Goal: Task Accomplishment & Management: Use online tool/utility

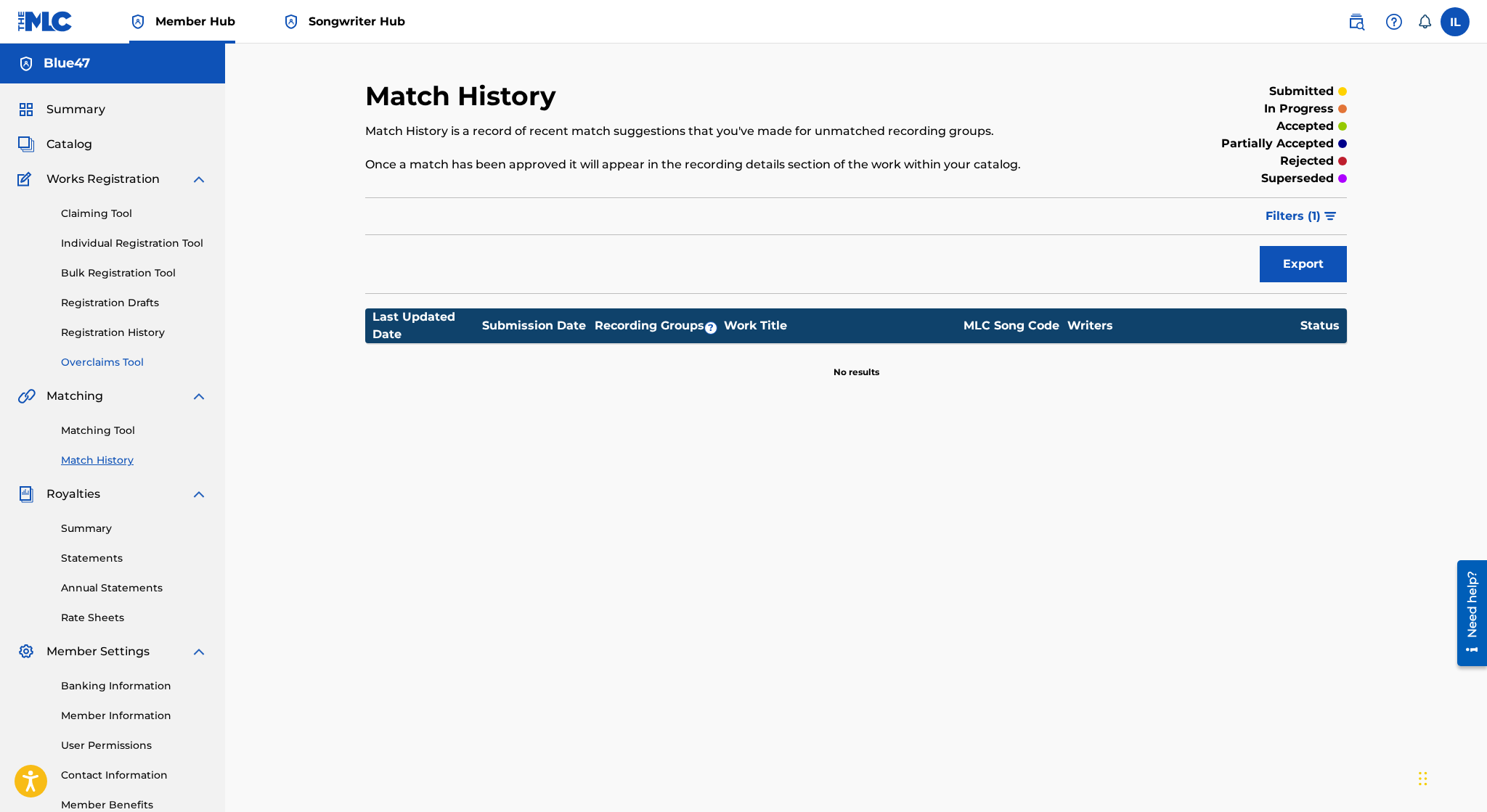
click at [120, 360] on link "Overclaims Tool" at bounding box center [135, 363] width 147 height 15
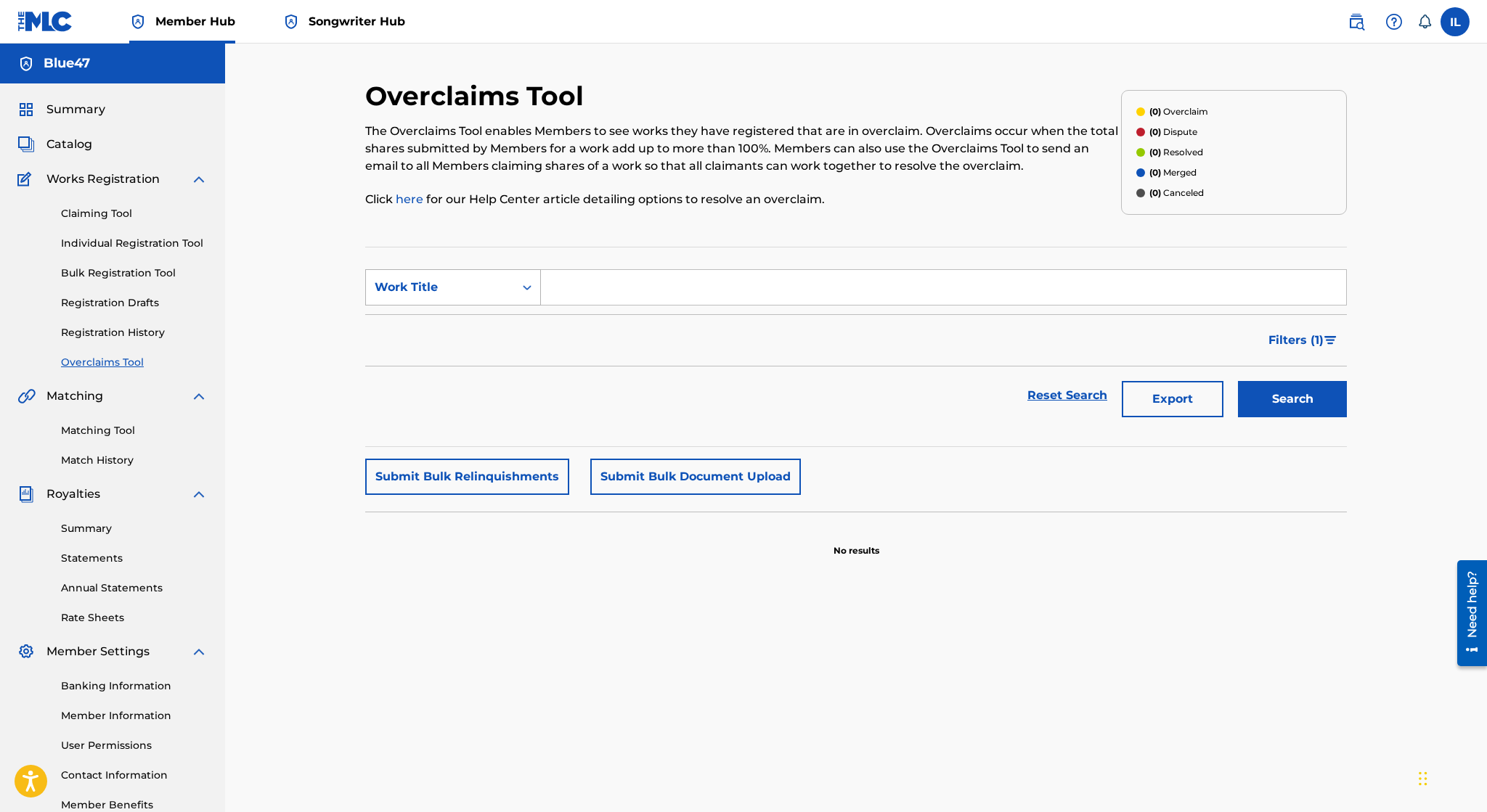
click at [440, 283] on div "Work Title" at bounding box center [440, 287] width 131 height 17
click at [458, 277] on div "Work Title" at bounding box center [440, 287] width 148 height 28
click at [513, 486] on button "Submit Bulk Relinquishments" at bounding box center [467, 476] width 204 height 37
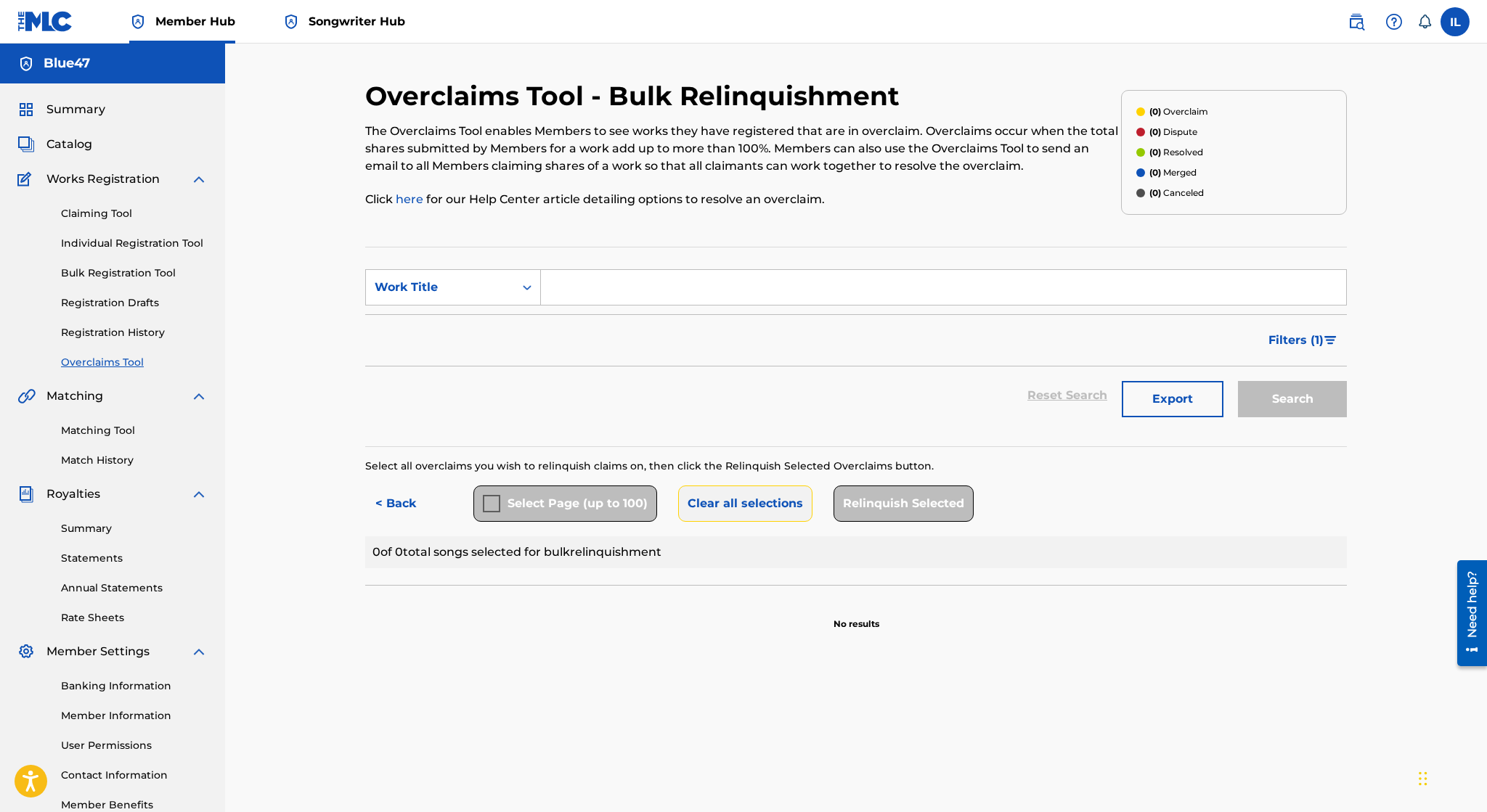
click at [725, 495] on button "Clear all selections" at bounding box center [746, 503] width 135 height 37
click at [417, 511] on button "< Back" at bounding box center [408, 503] width 87 height 37
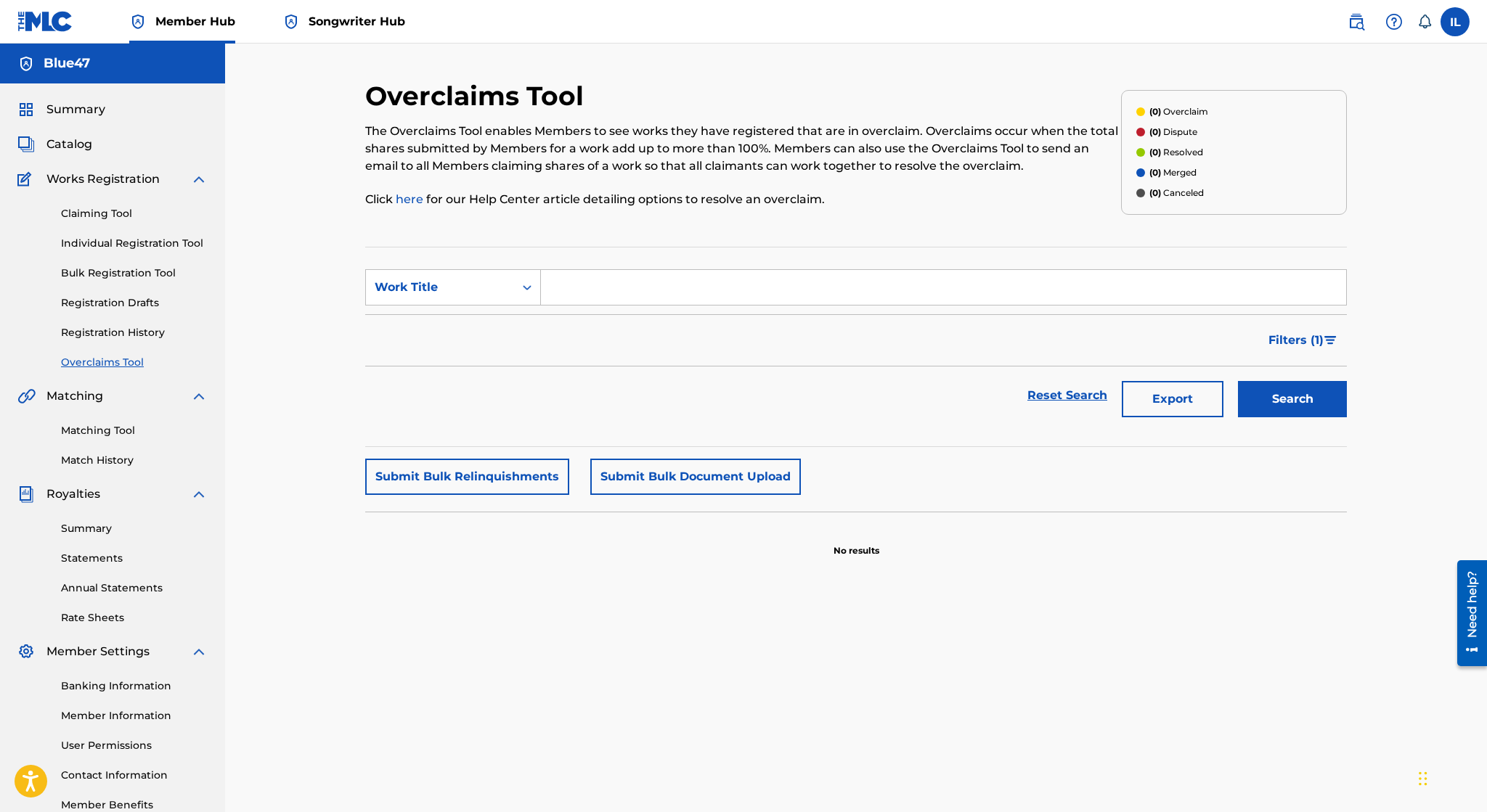
click at [561, 301] on input "Search Form" at bounding box center [943, 287] width 805 height 35
type input "Find Yourself"
click at [1248, 402] on button "Search" at bounding box center [1293, 399] width 109 height 37
click at [353, 19] on span "Songwriter Hub" at bounding box center [357, 21] width 96 height 16
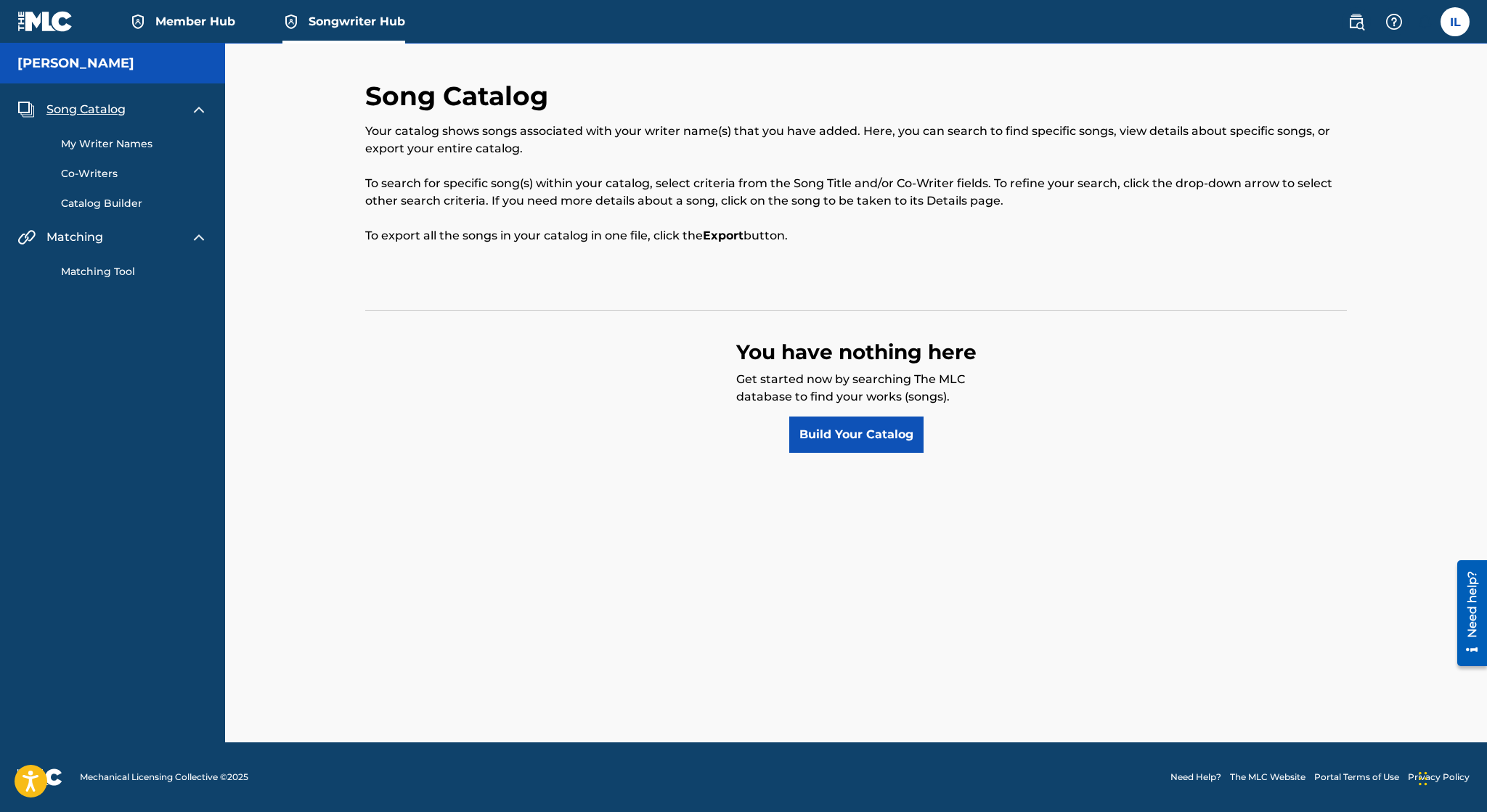
click at [105, 275] on link "Matching Tool" at bounding box center [135, 271] width 147 height 15
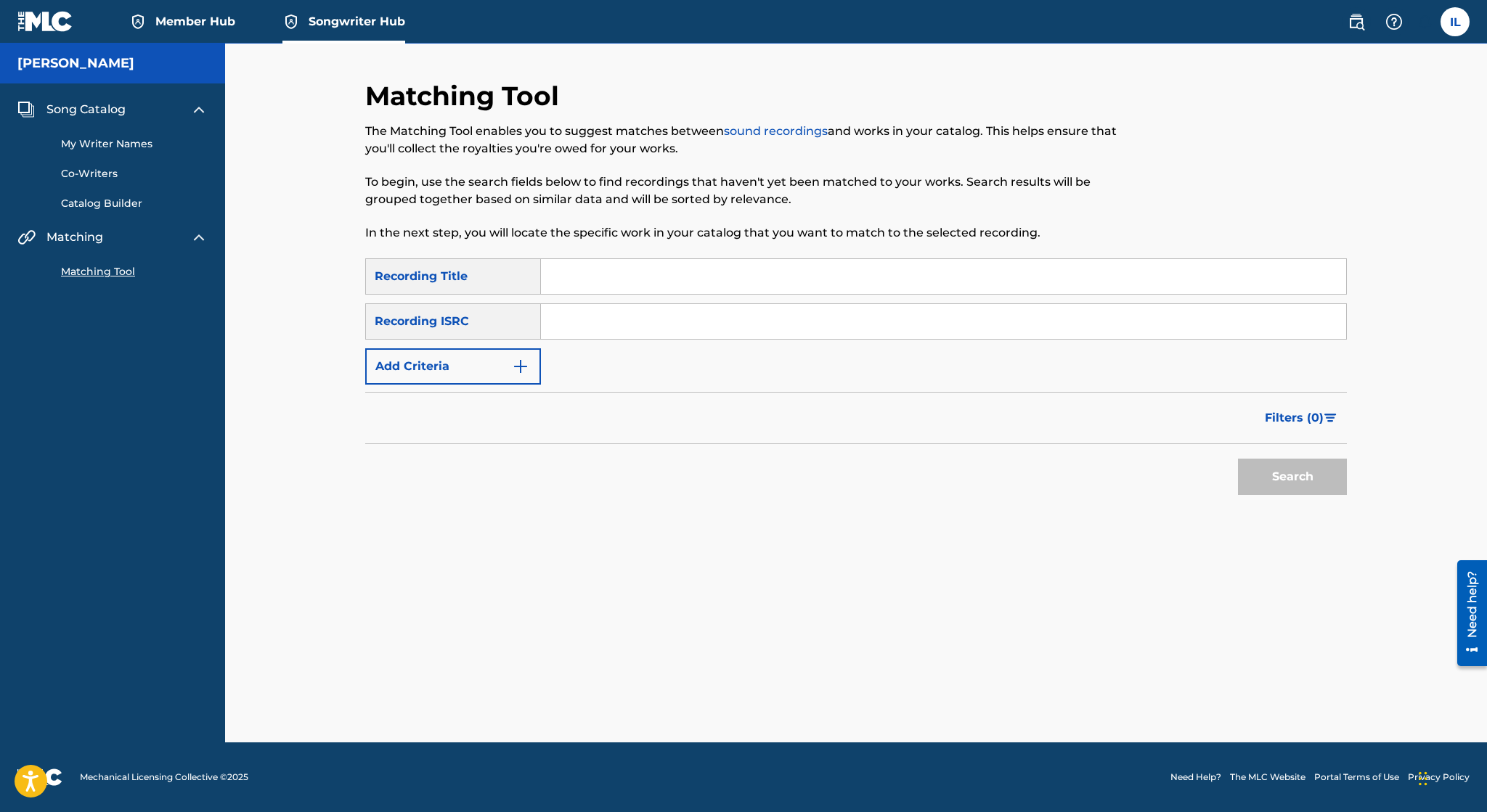
click at [569, 283] on input "Search Form" at bounding box center [943, 277] width 805 height 35
click at [469, 368] on button "Add Criteria" at bounding box center [453, 366] width 176 height 37
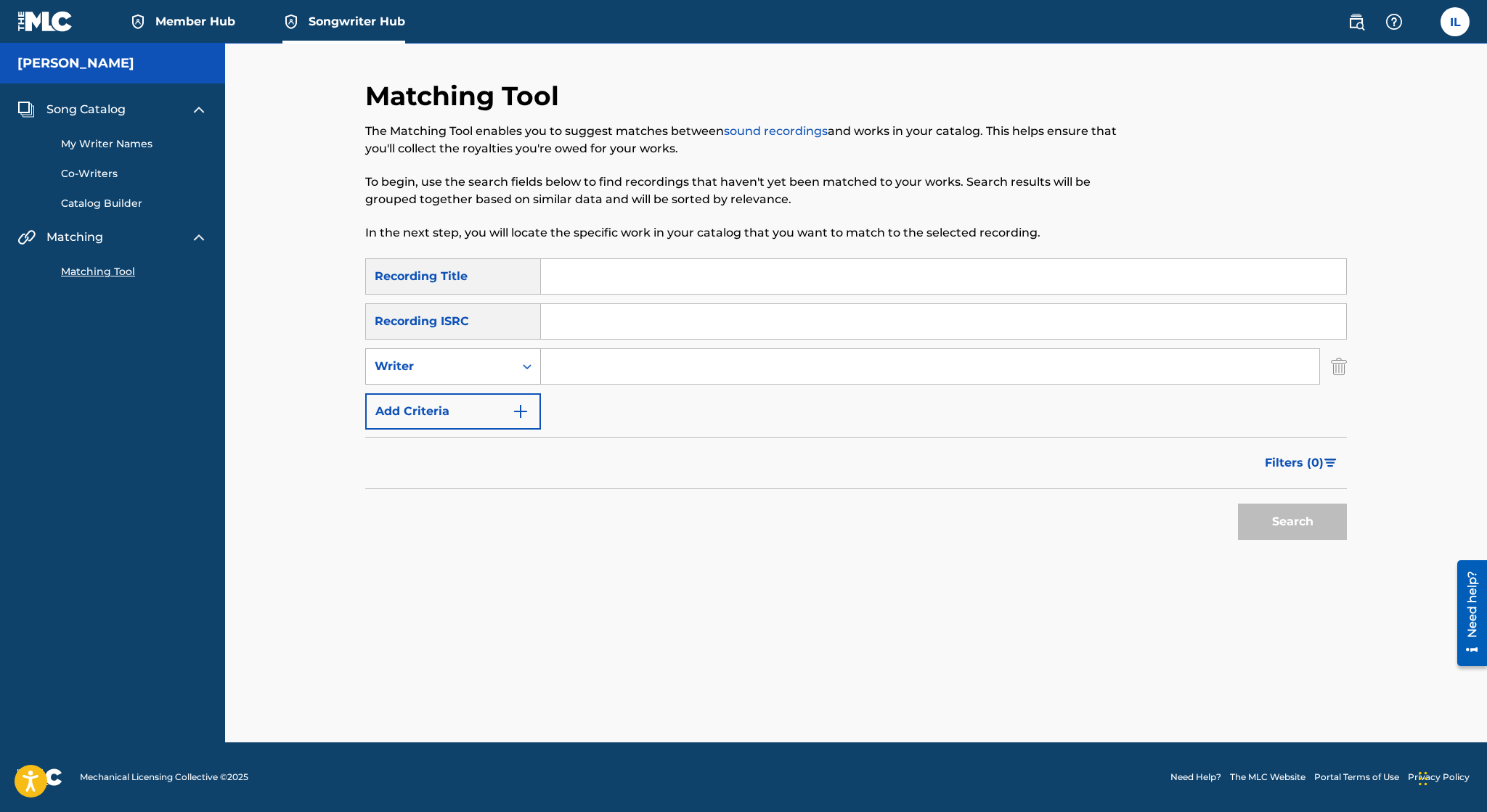
click at [495, 367] on div "Writer" at bounding box center [440, 366] width 131 height 17
click at [483, 407] on div "Recording Artist" at bounding box center [453, 402] width 174 height 37
click at [580, 366] on input "Search Form" at bounding box center [930, 366] width 779 height 35
type input "Blue47"
click at [1238, 504] on button "Search" at bounding box center [1293, 522] width 109 height 37
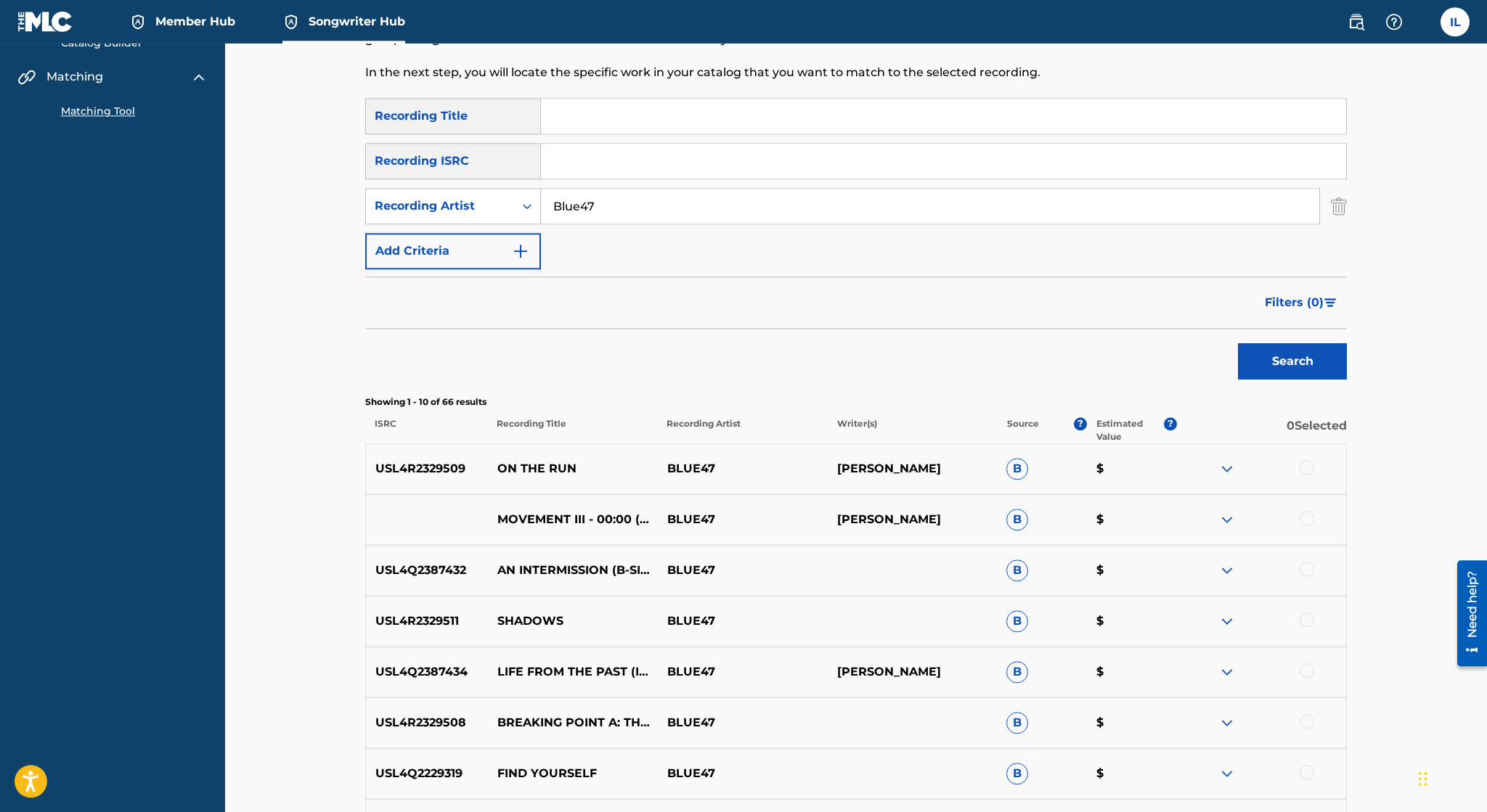
scroll to position [230, 0]
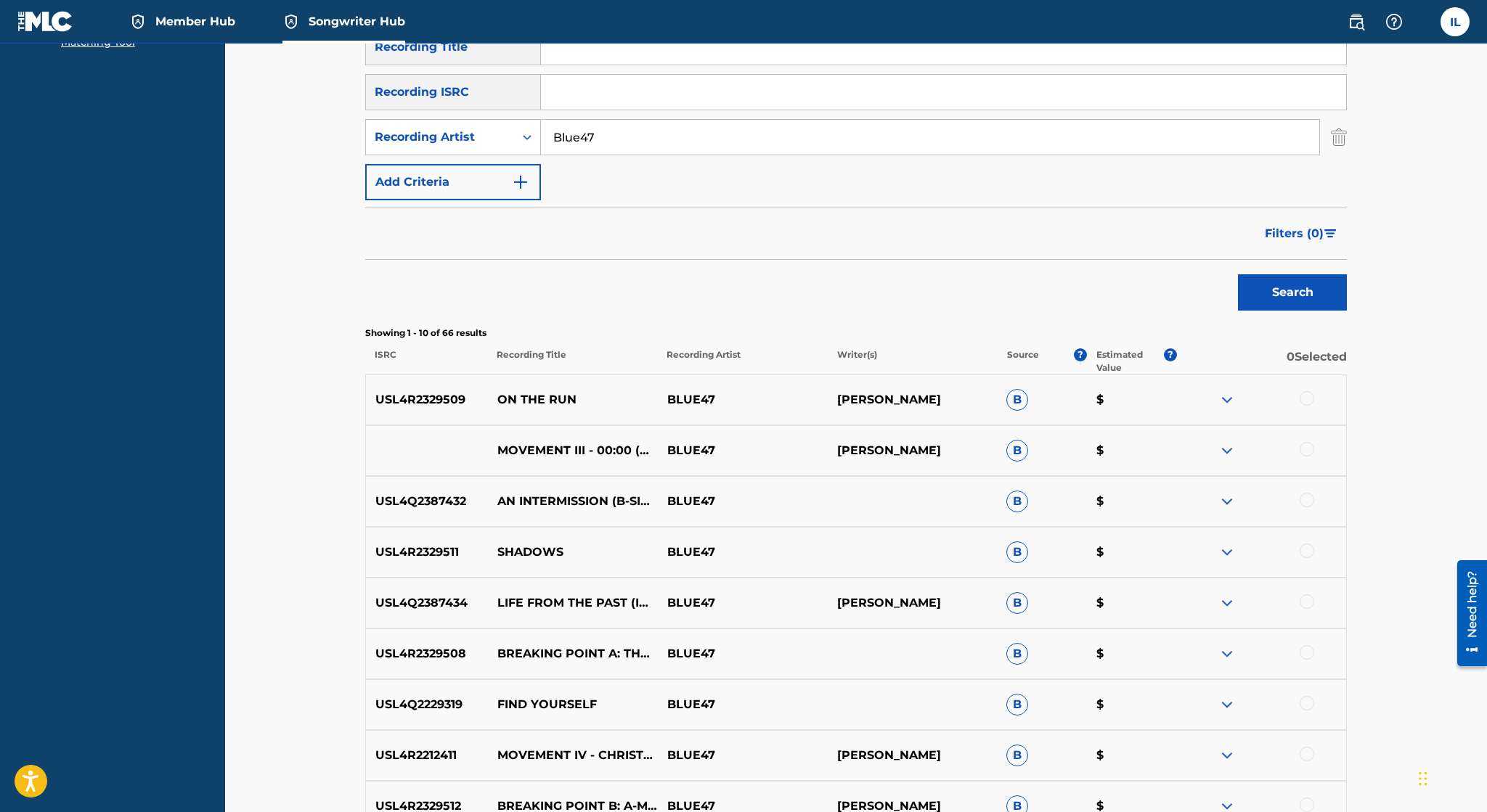
click at [1228, 398] on img at bounding box center [1227, 399] width 17 height 17
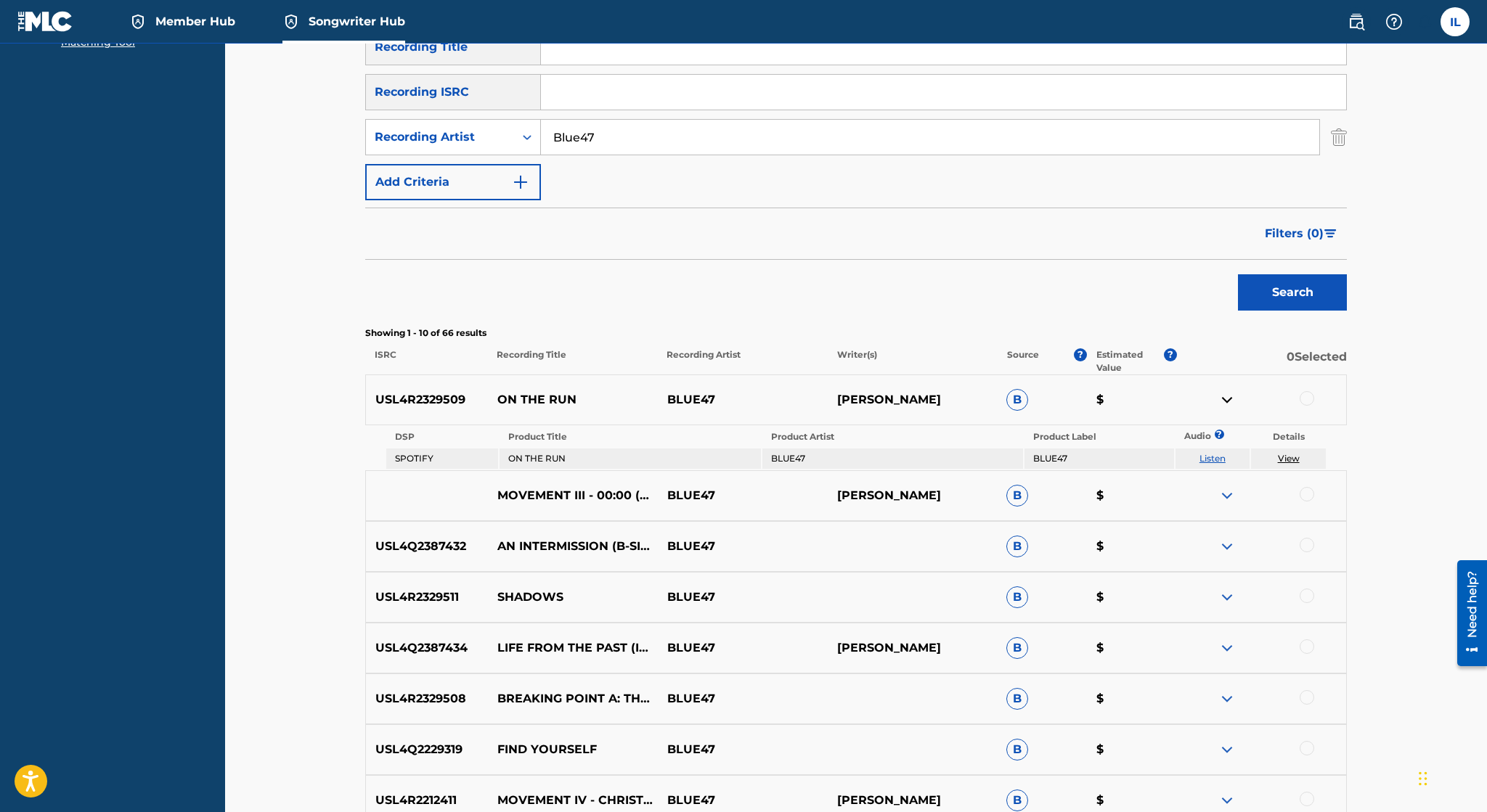
click at [1228, 398] on img at bounding box center [1227, 399] width 17 height 17
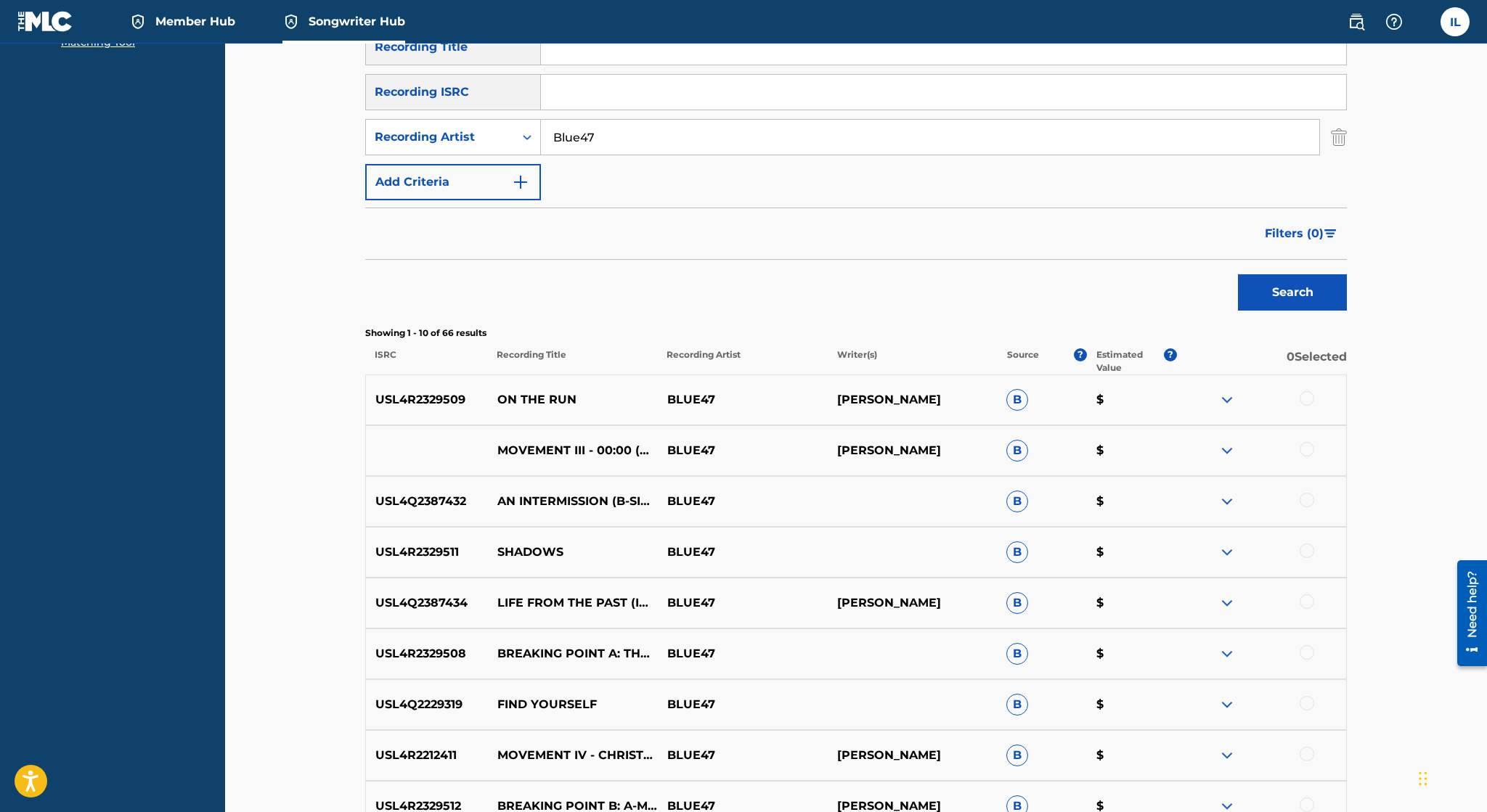
click at [1311, 391] on div at bounding box center [1261, 399] width 170 height 17
click at [1307, 393] on div at bounding box center [1307, 398] width 14 height 14
click at [981, 699] on button "Match 1 Group" at bounding box center [1020, 694] width 161 height 37
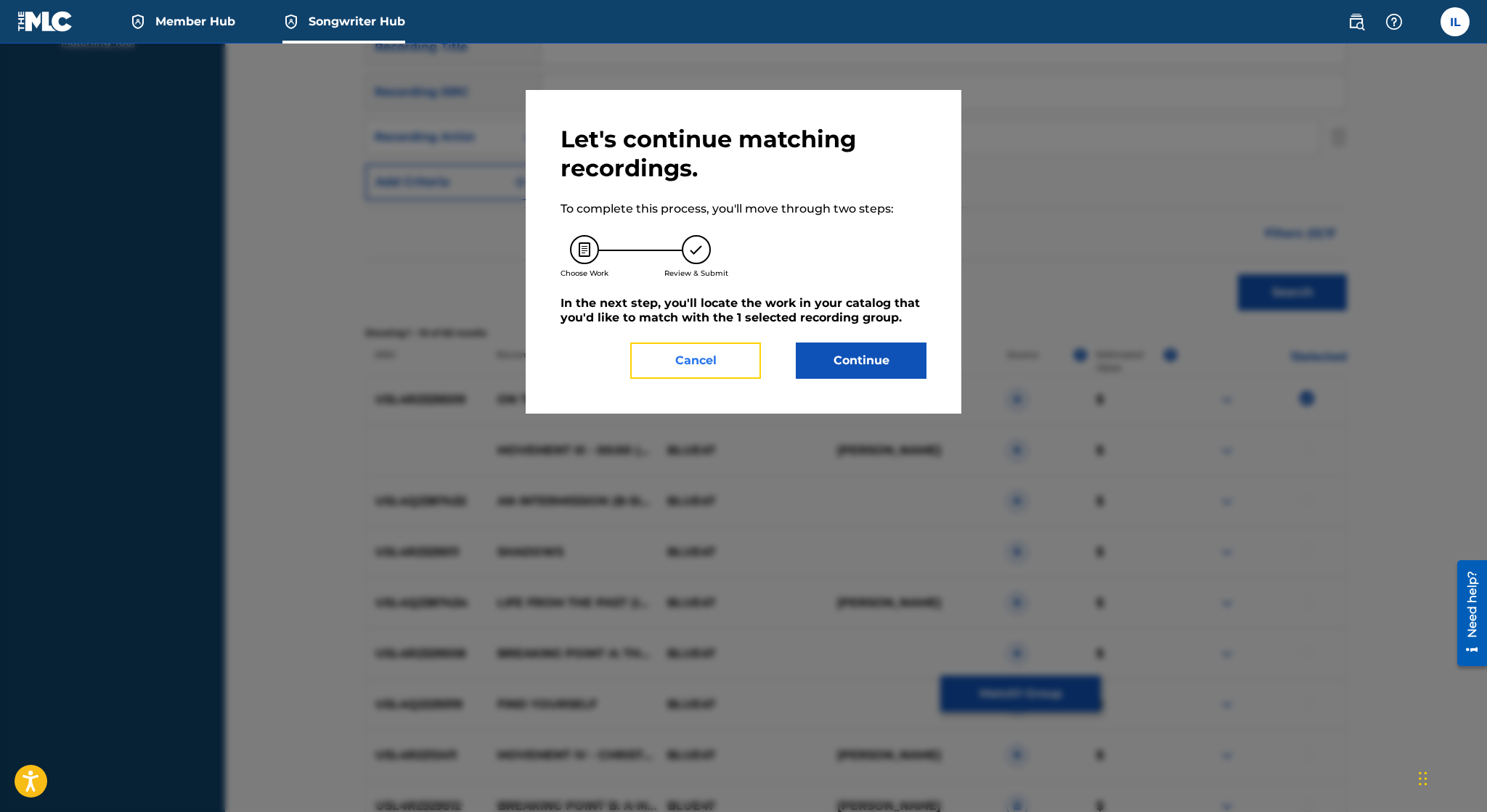
click at [700, 359] on button "Cancel" at bounding box center [696, 360] width 131 height 37
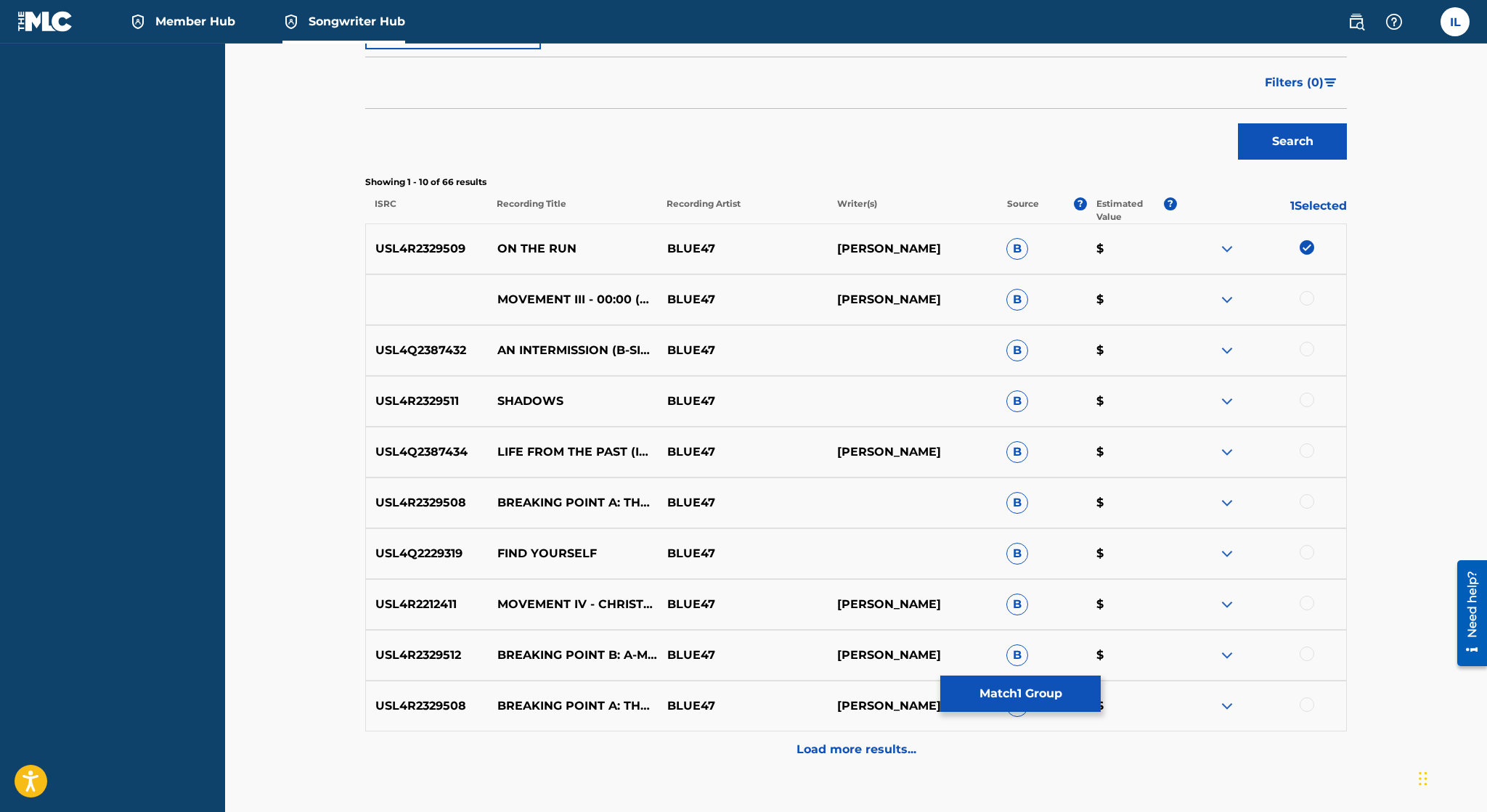
scroll to position [384, 0]
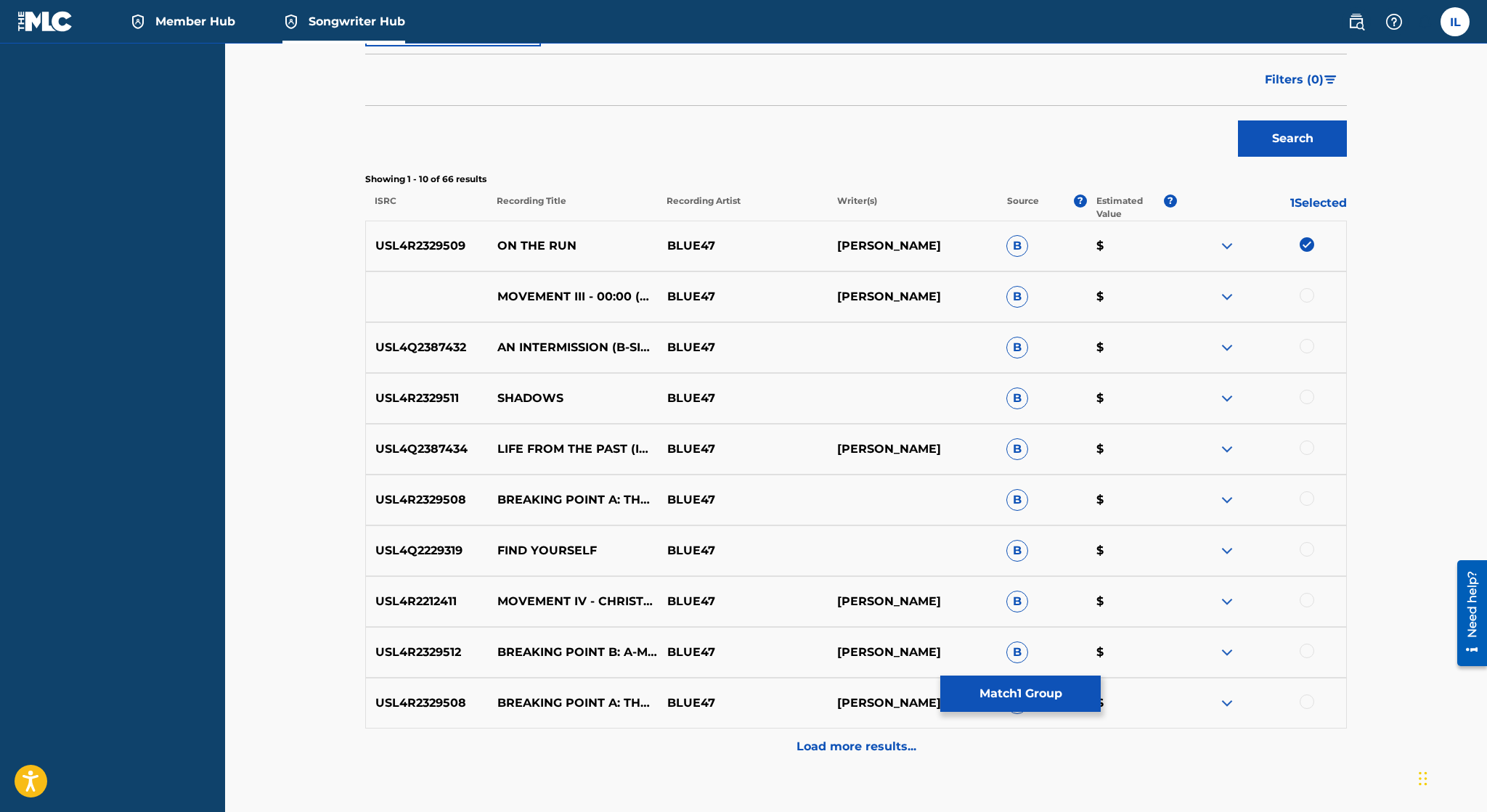
click at [1304, 247] on img at bounding box center [1307, 244] width 14 height 14
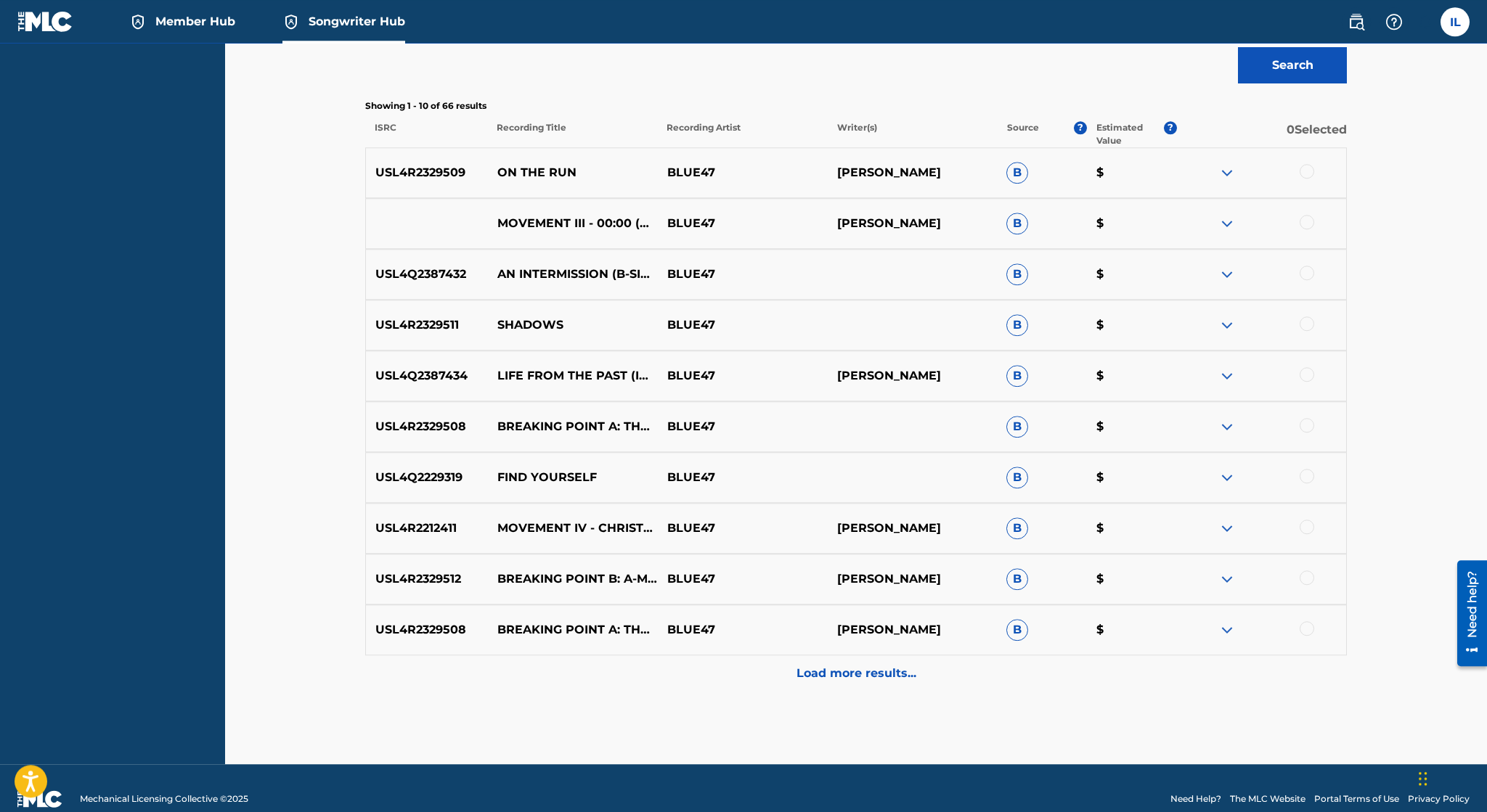
scroll to position [478, 0]
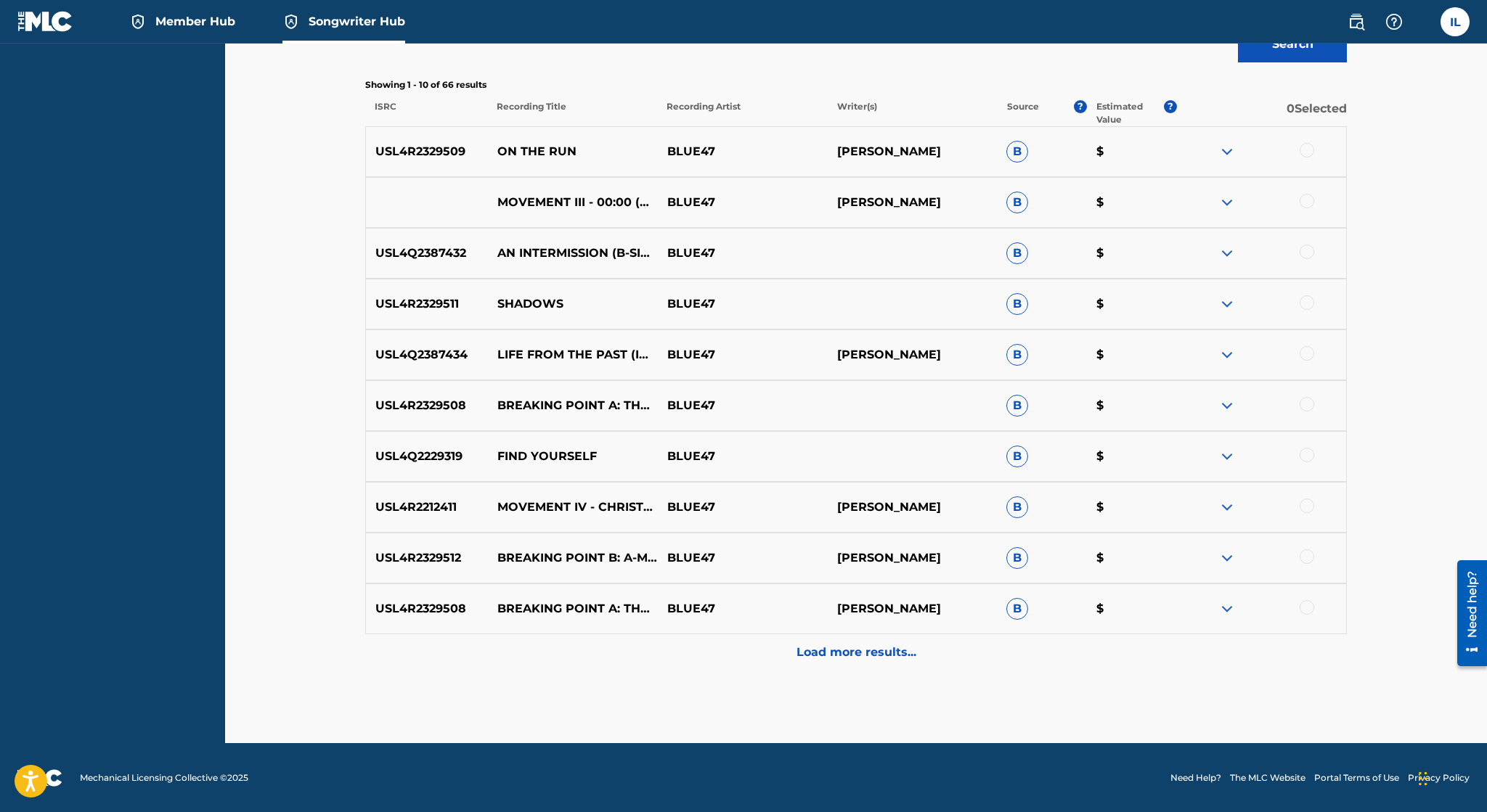
click at [1301, 454] on div at bounding box center [1307, 455] width 14 height 14
click at [1227, 455] on img at bounding box center [1227, 456] width 17 height 17
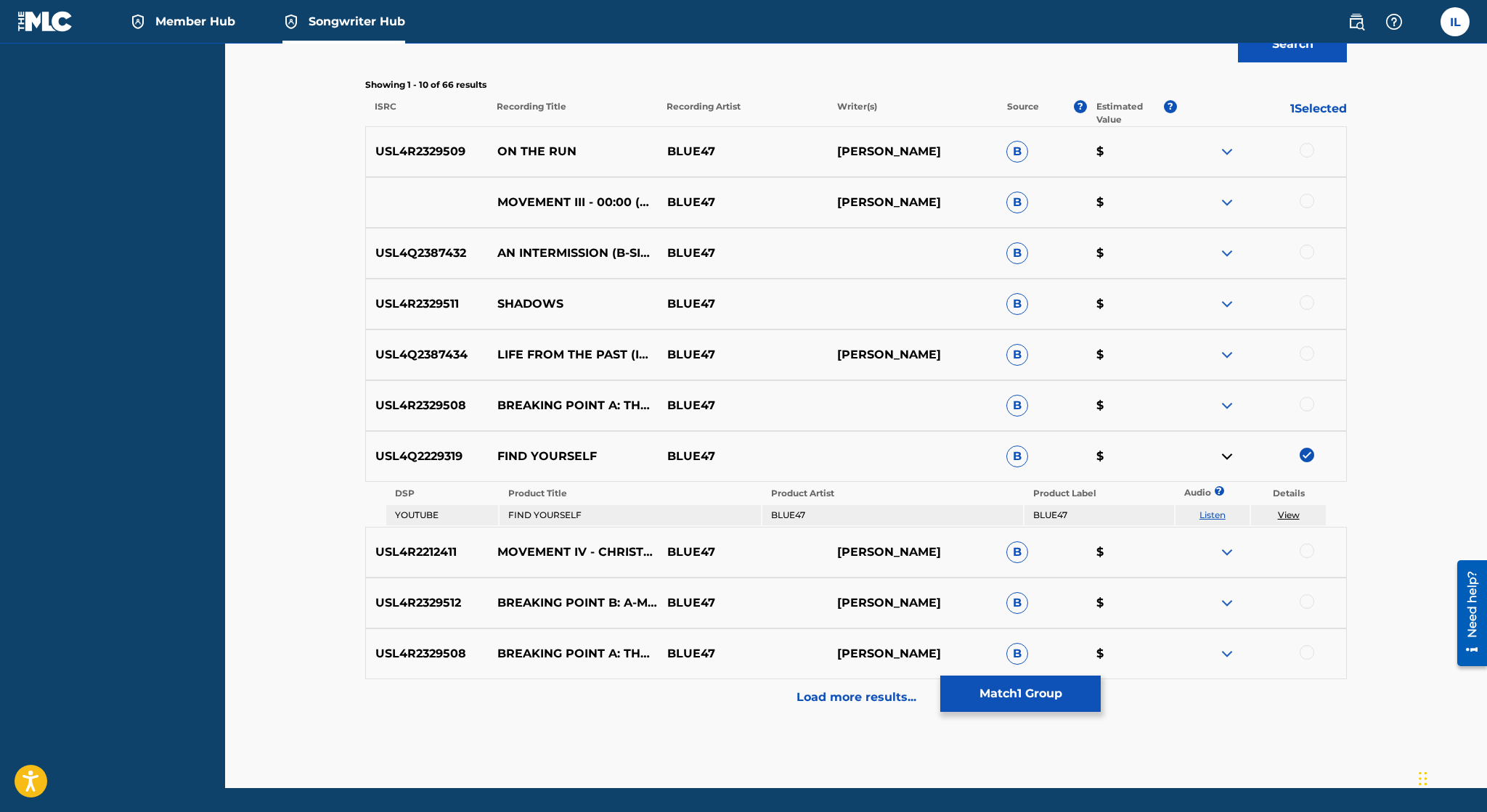
click at [1227, 455] on img at bounding box center [1227, 456] width 17 height 17
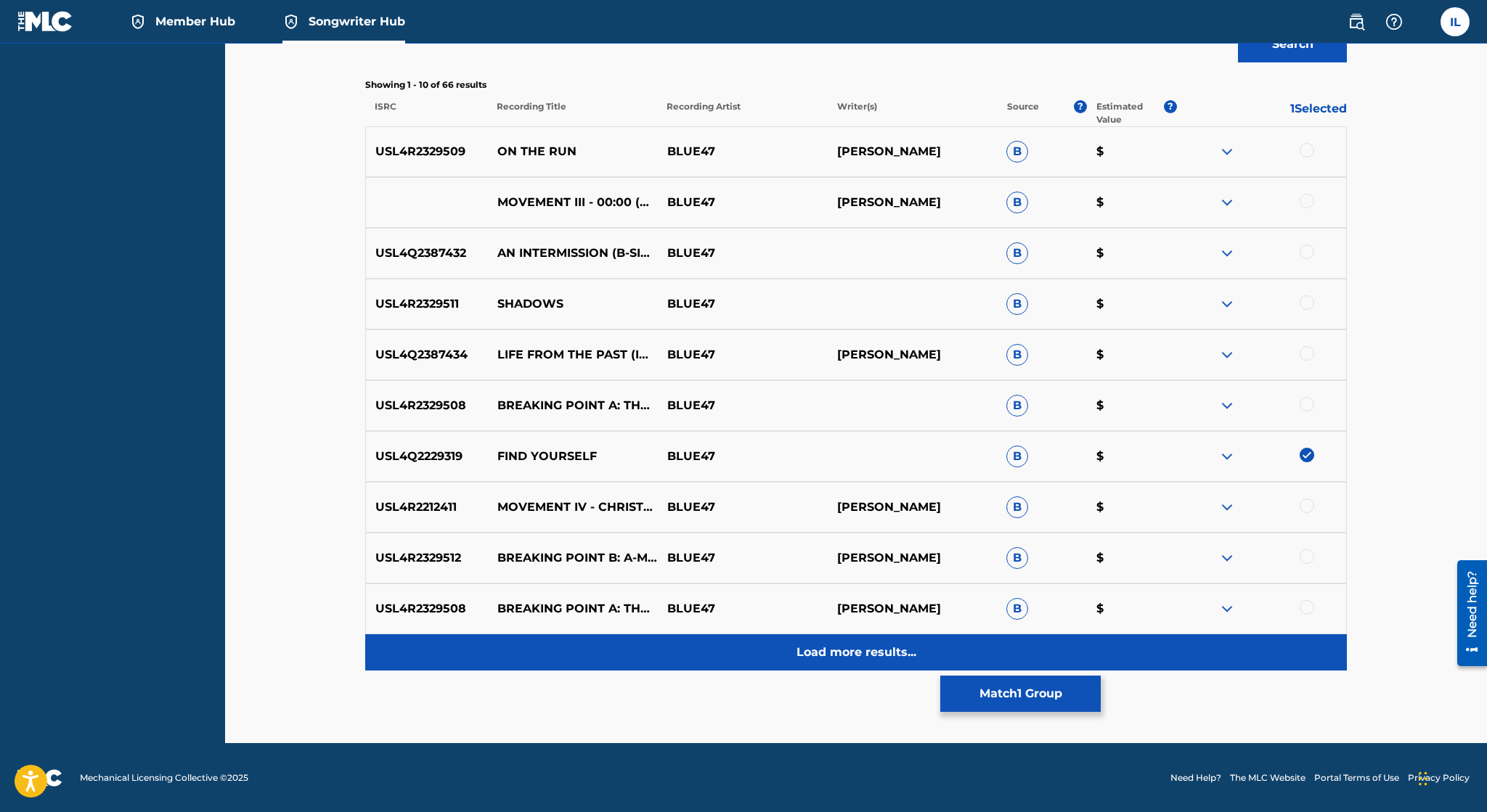
click at [883, 662] on div "Load more results..." at bounding box center [856, 652] width 981 height 37
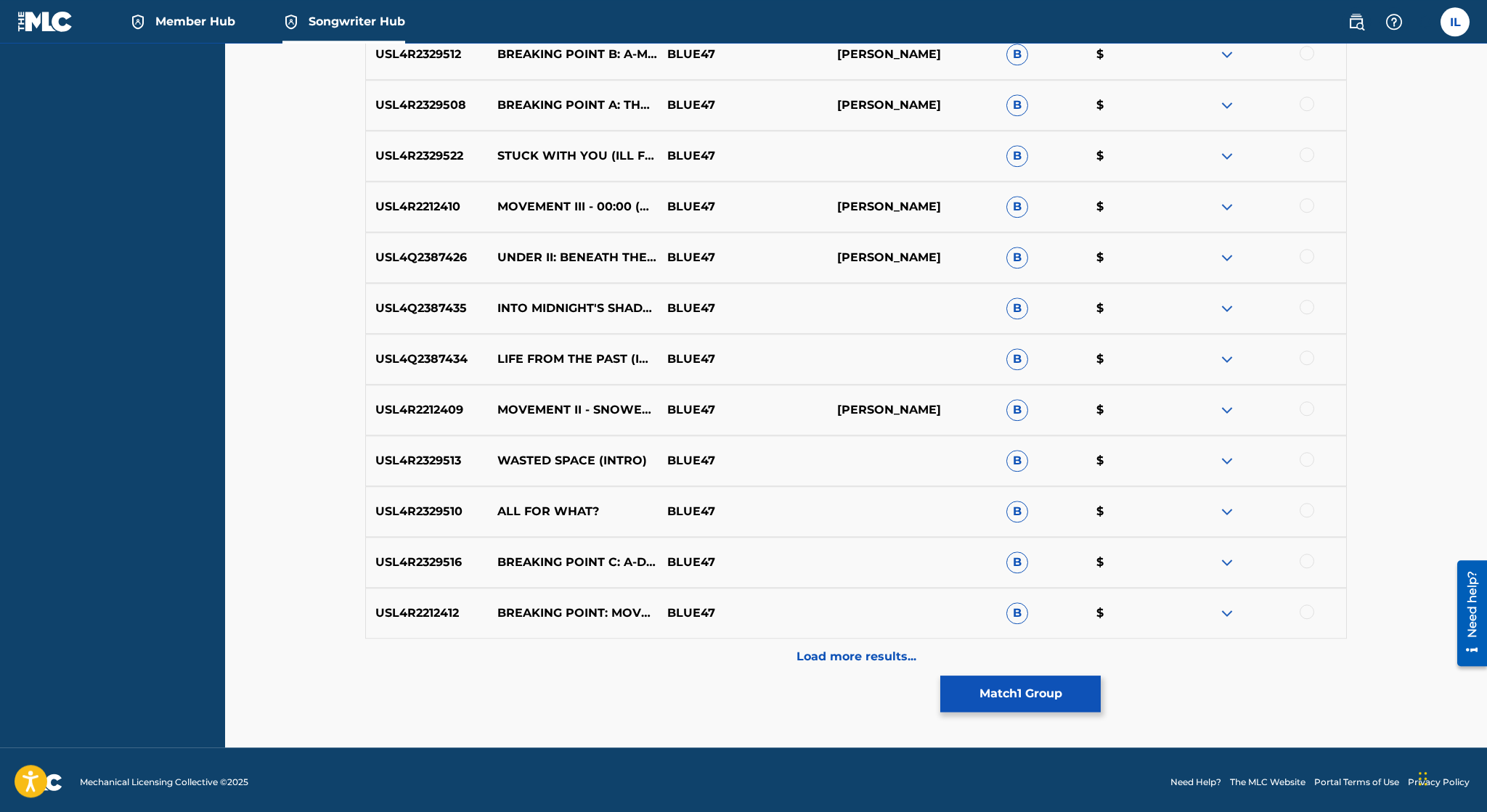
scroll to position [985, 0]
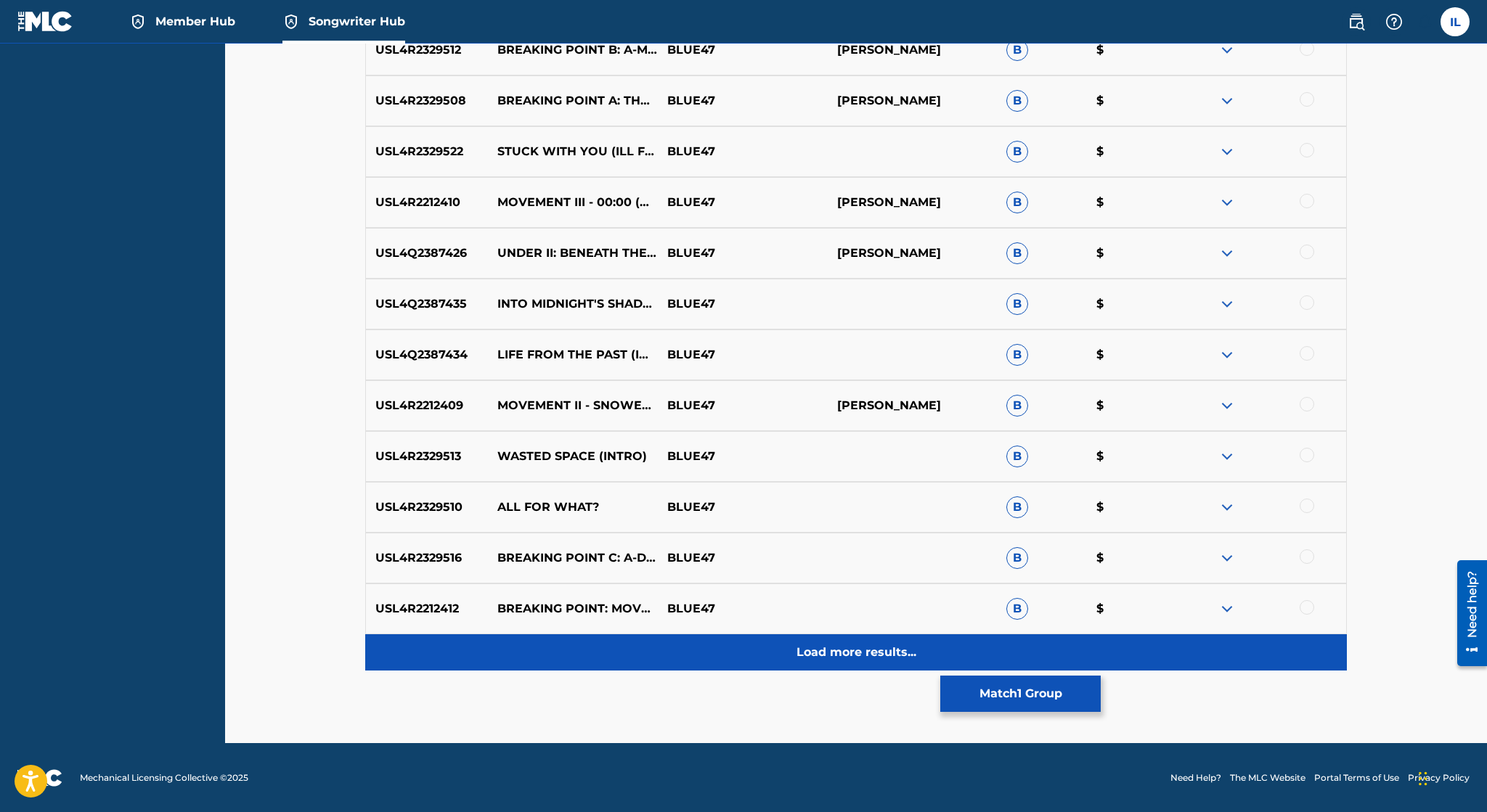
click at [849, 644] on p "Load more results..." at bounding box center [856, 652] width 120 height 17
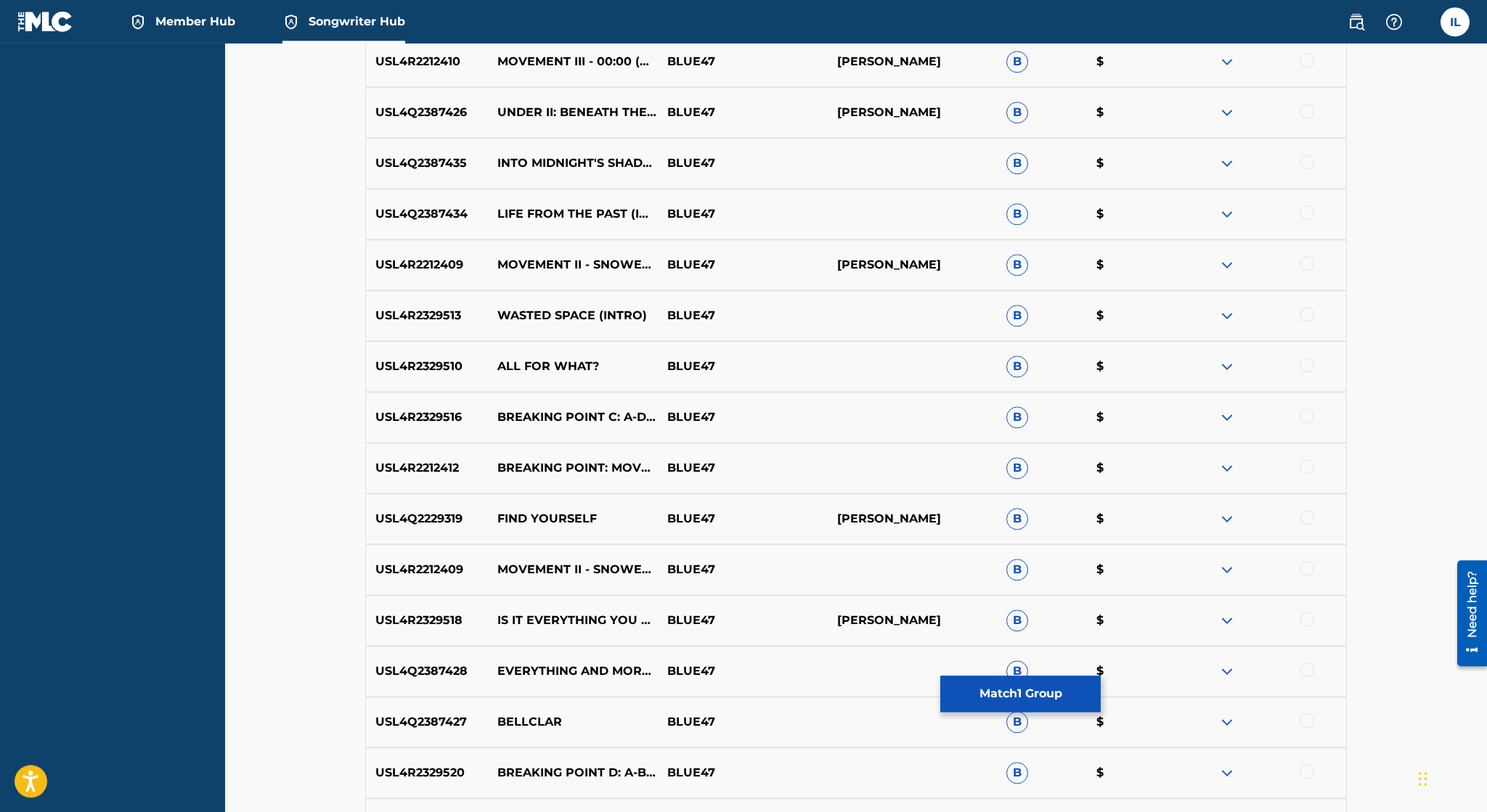
scroll to position [1176, 0]
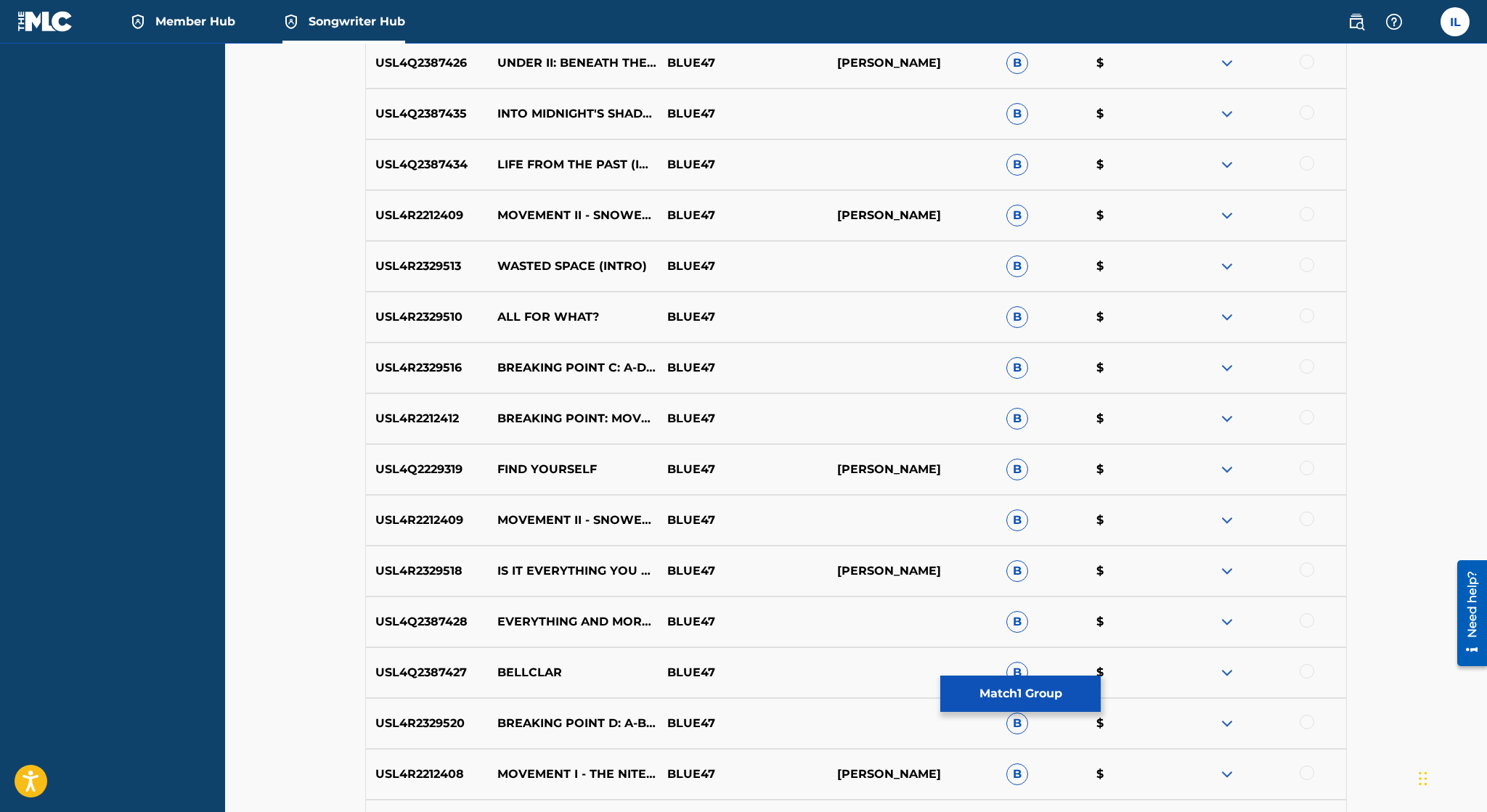
click at [1307, 470] on div at bounding box center [1307, 467] width 14 height 14
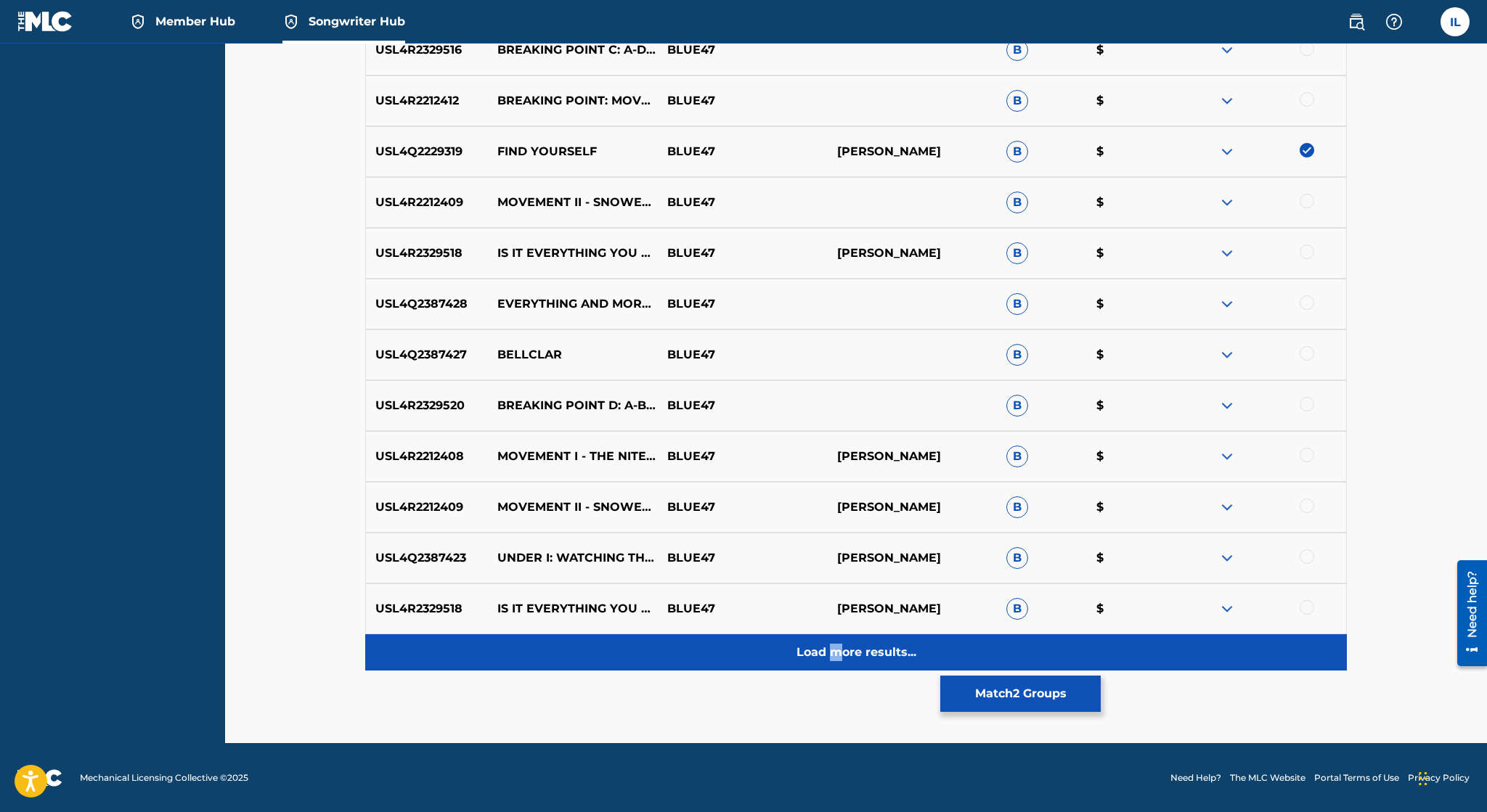
click at [836, 656] on p "Load more results..." at bounding box center [856, 652] width 120 height 17
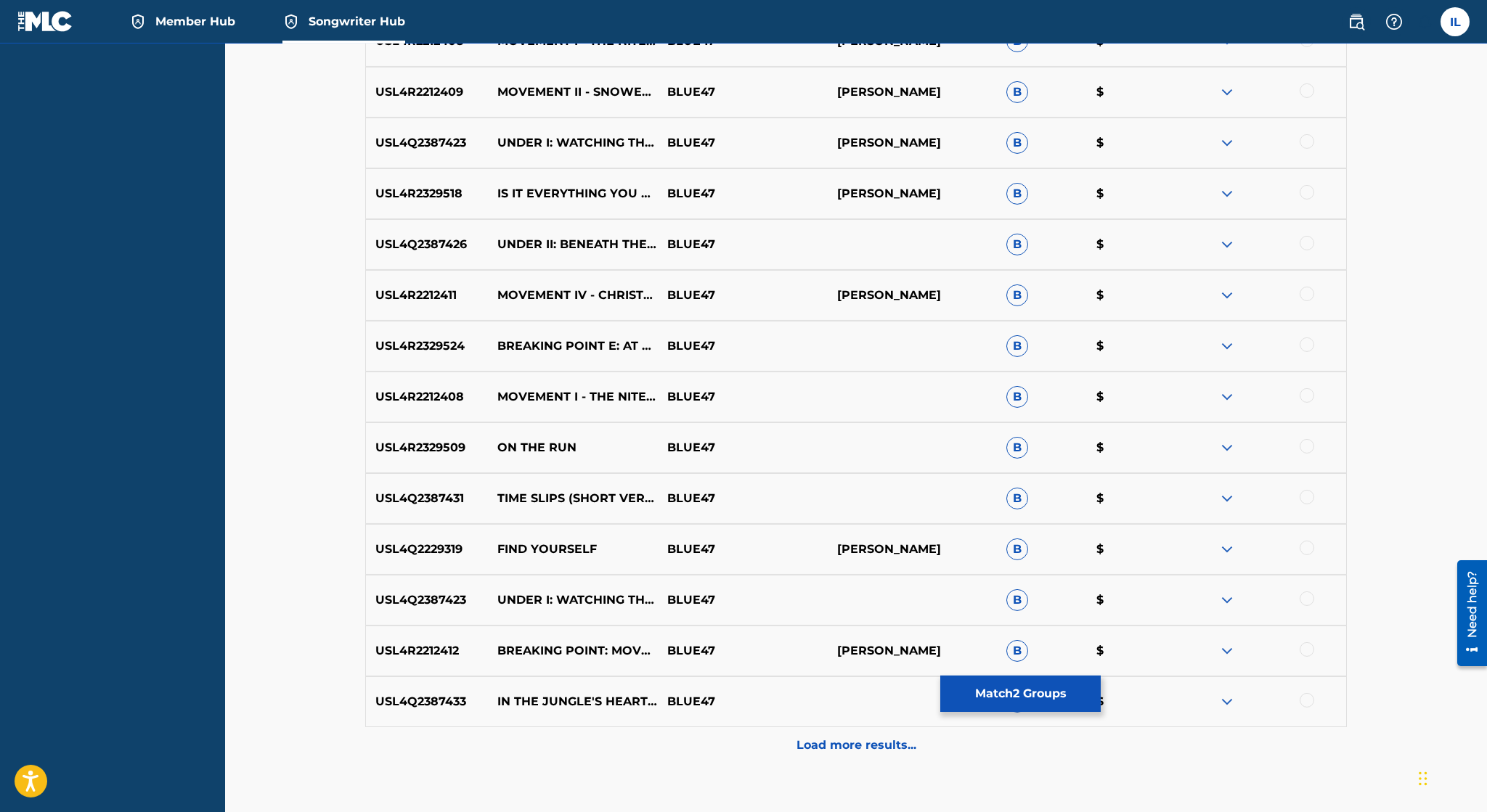
scroll to position [1943, 0]
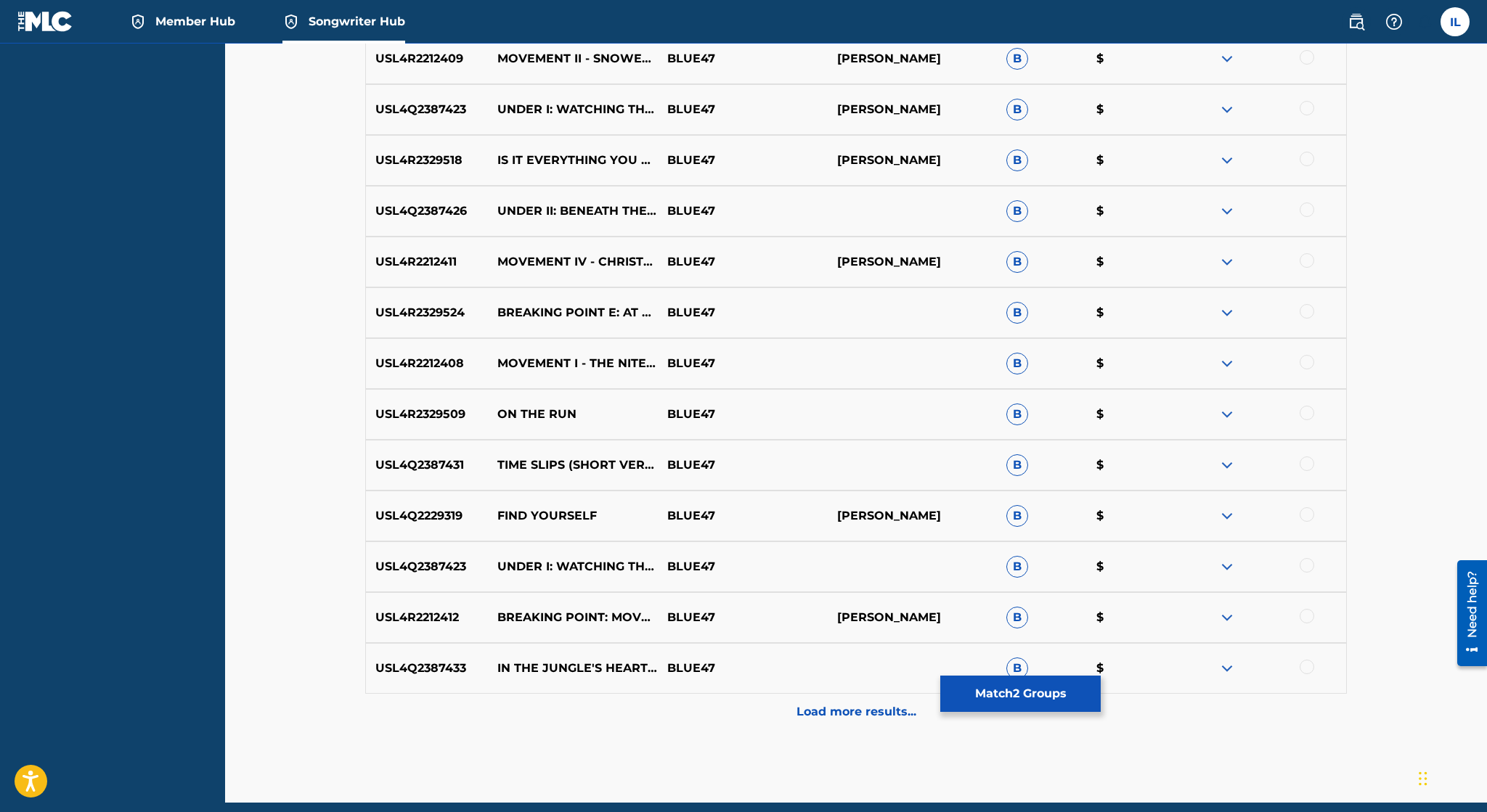
click at [1307, 514] on div at bounding box center [1307, 514] width 14 height 14
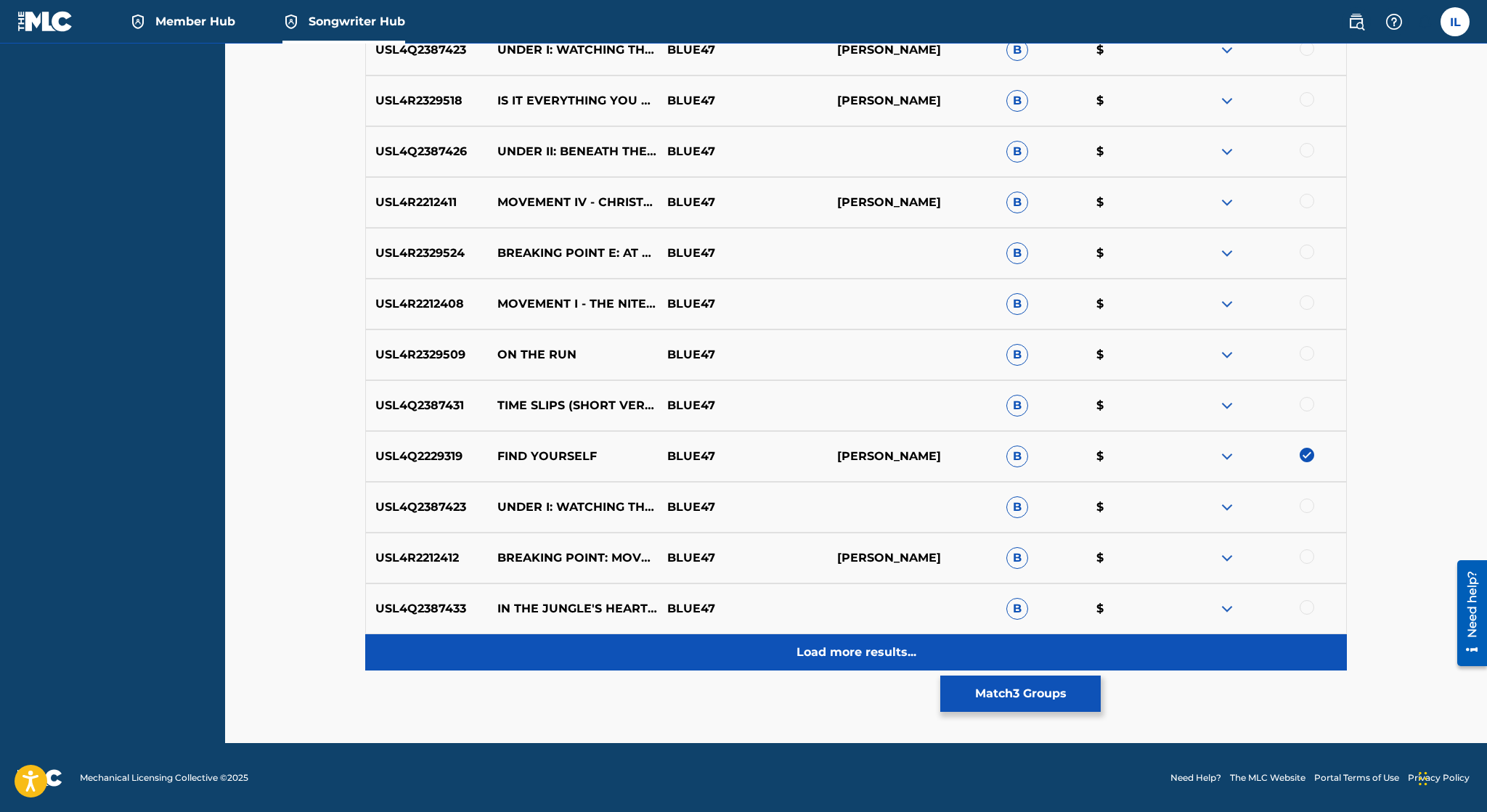
click at [848, 652] on p "Load more results..." at bounding box center [856, 652] width 120 height 17
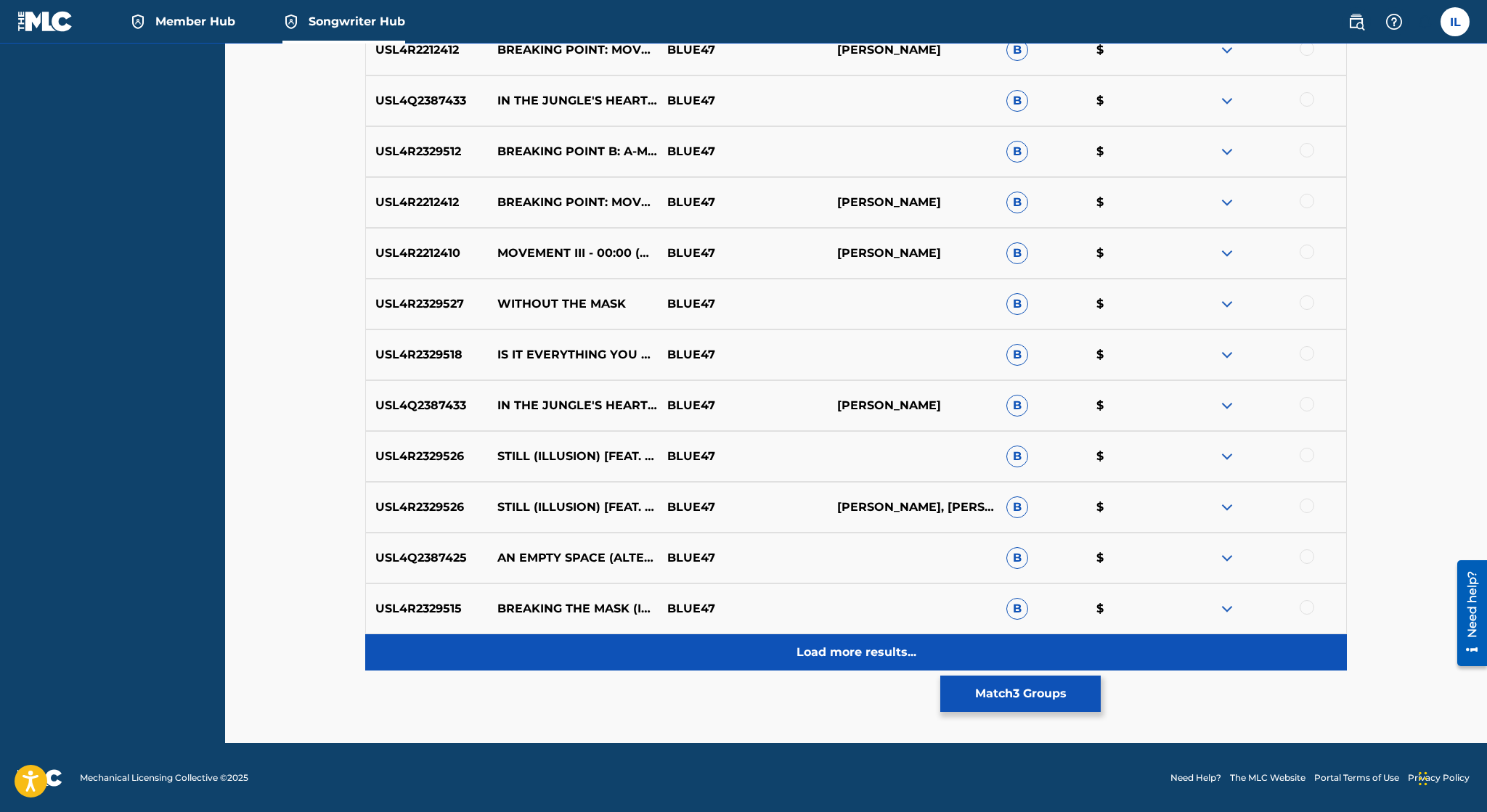
click at [842, 641] on div "Load more results..." at bounding box center [856, 652] width 981 height 37
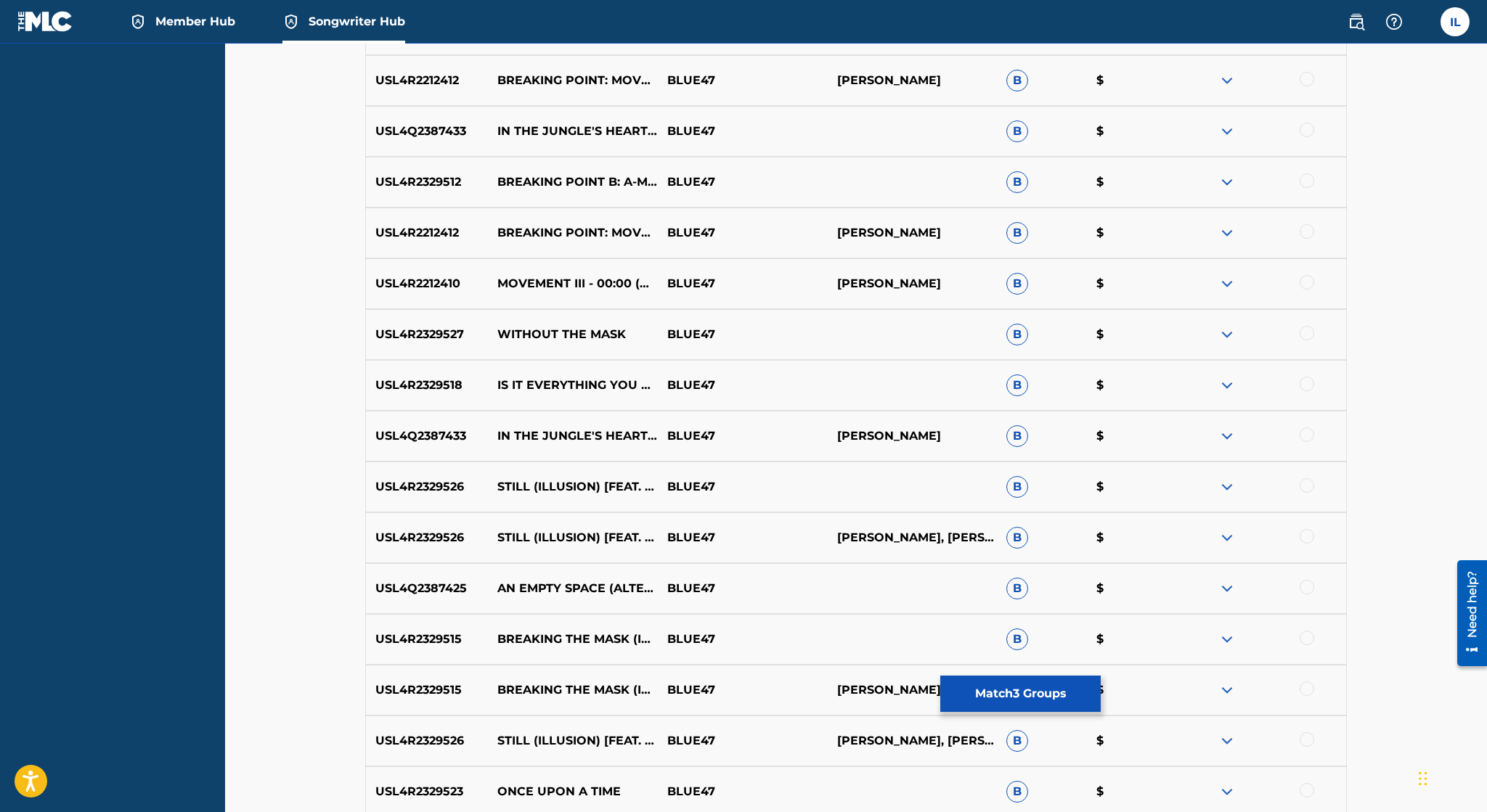
scroll to position [3018, 0]
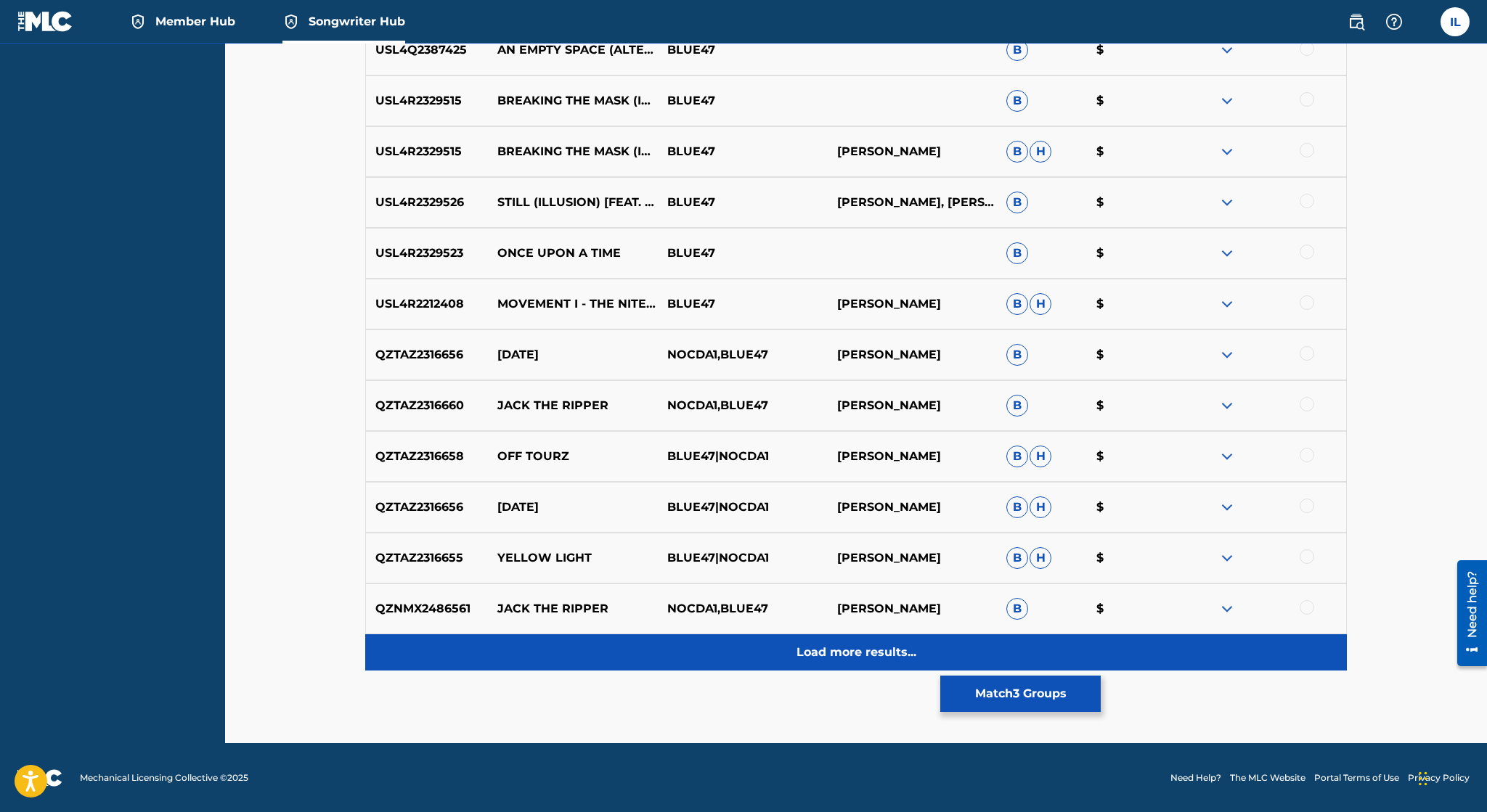
click at [840, 665] on div "Load more results..." at bounding box center [856, 652] width 981 height 37
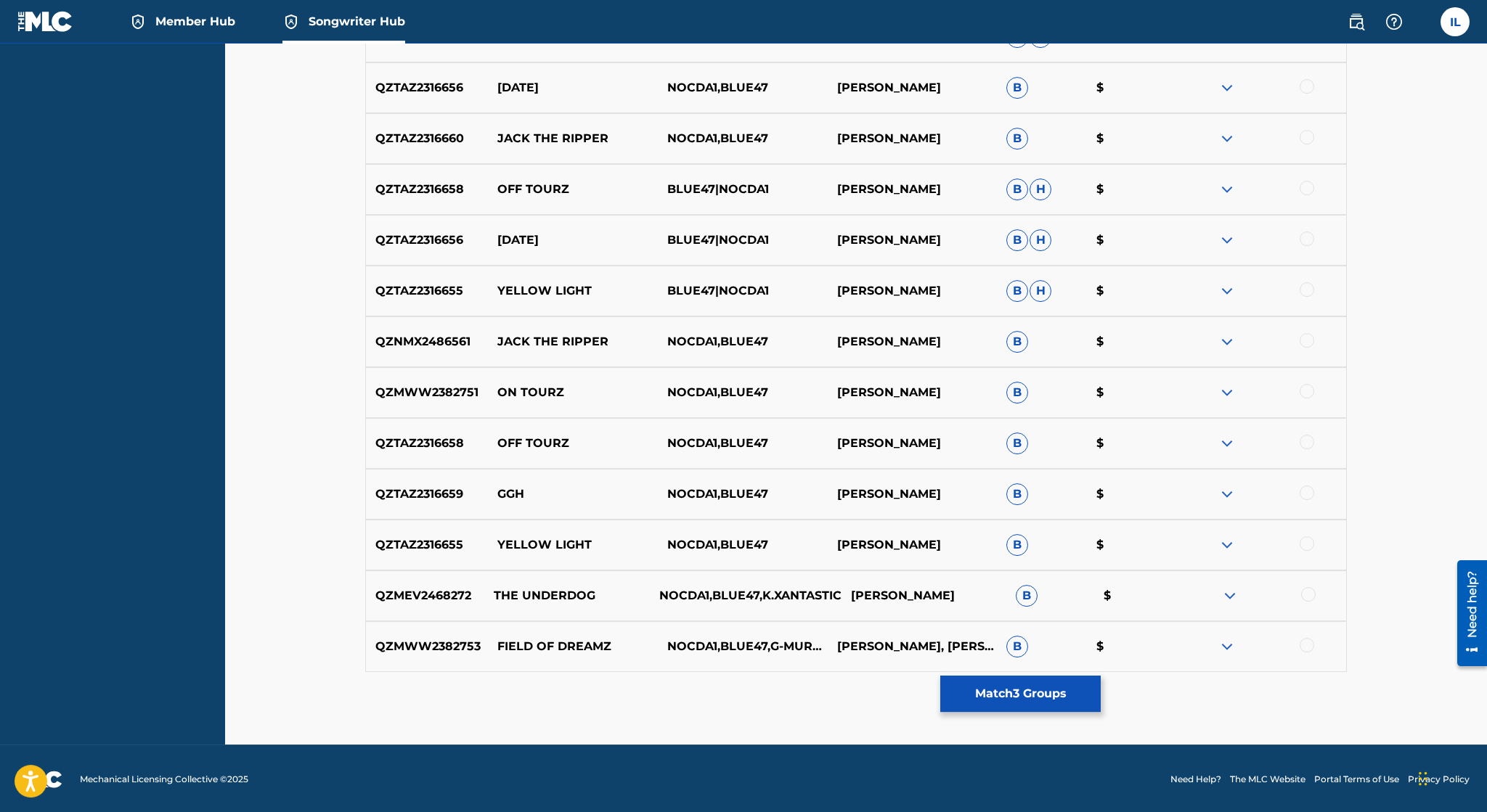
scroll to position [3286, 0]
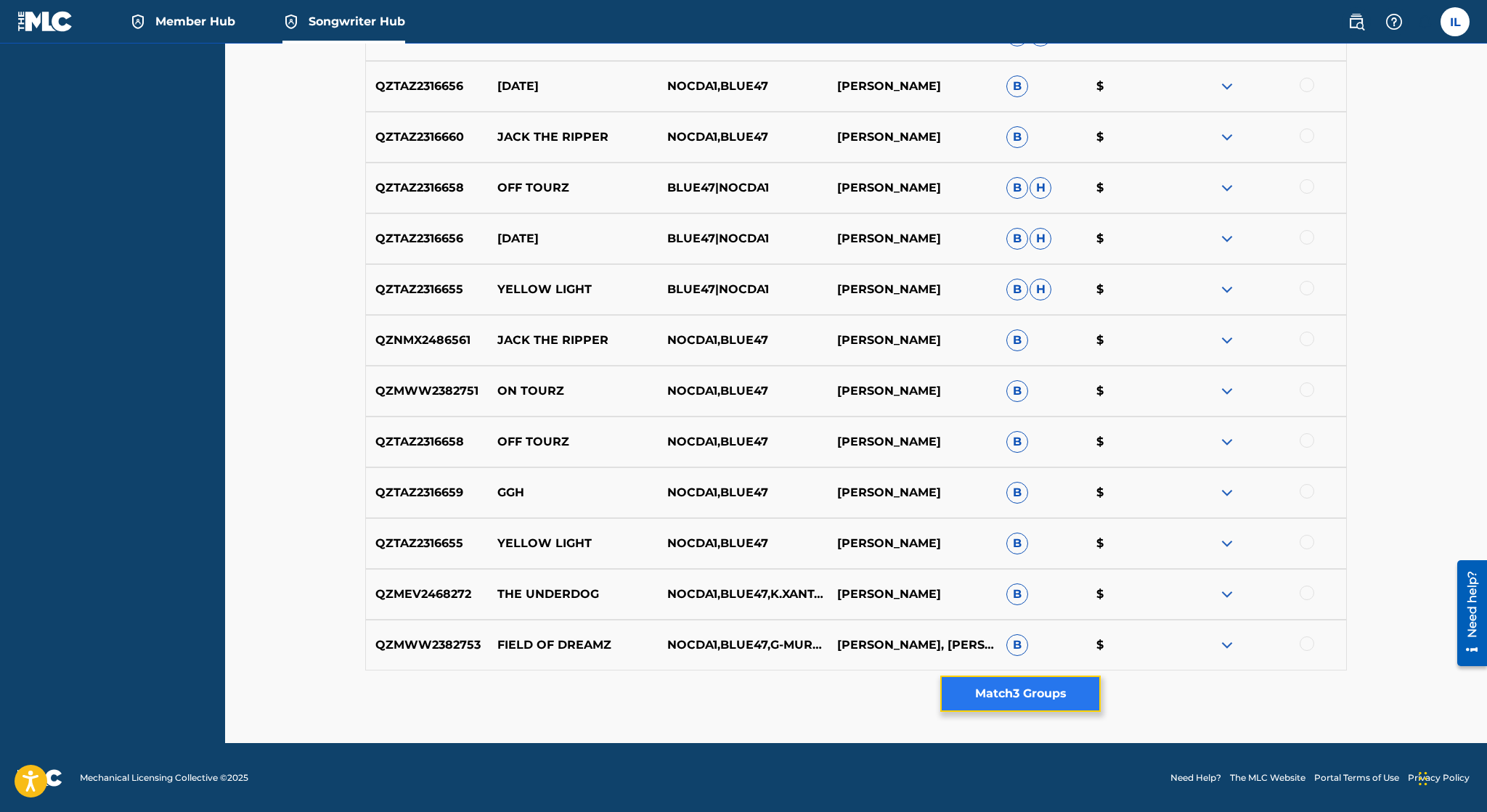
click at [989, 695] on button "Match 3 Groups" at bounding box center [1020, 694] width 161 height 37
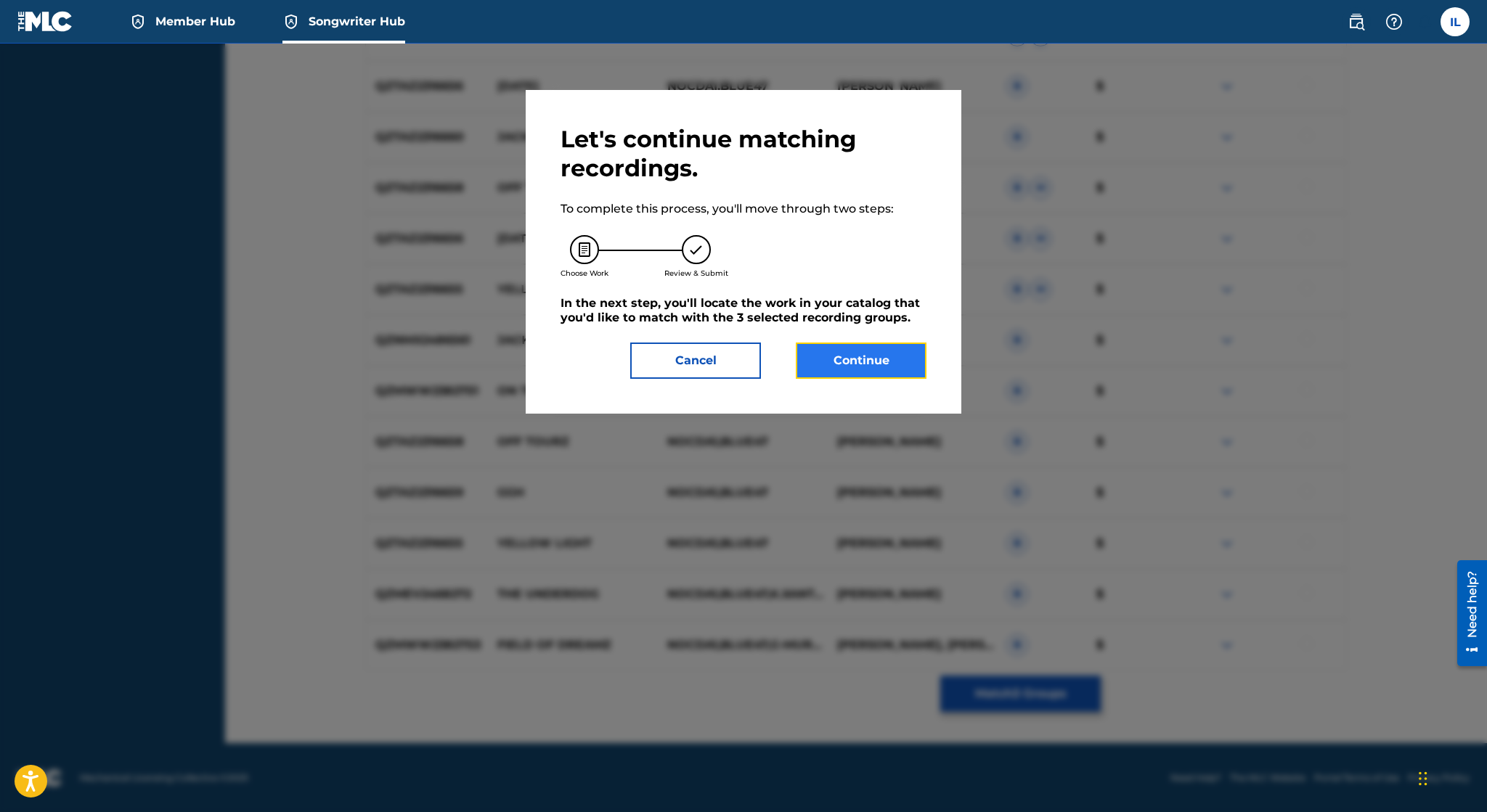
click at [844, 369] on button "Continue" at bounding box center [861, 360] width 131 height 37
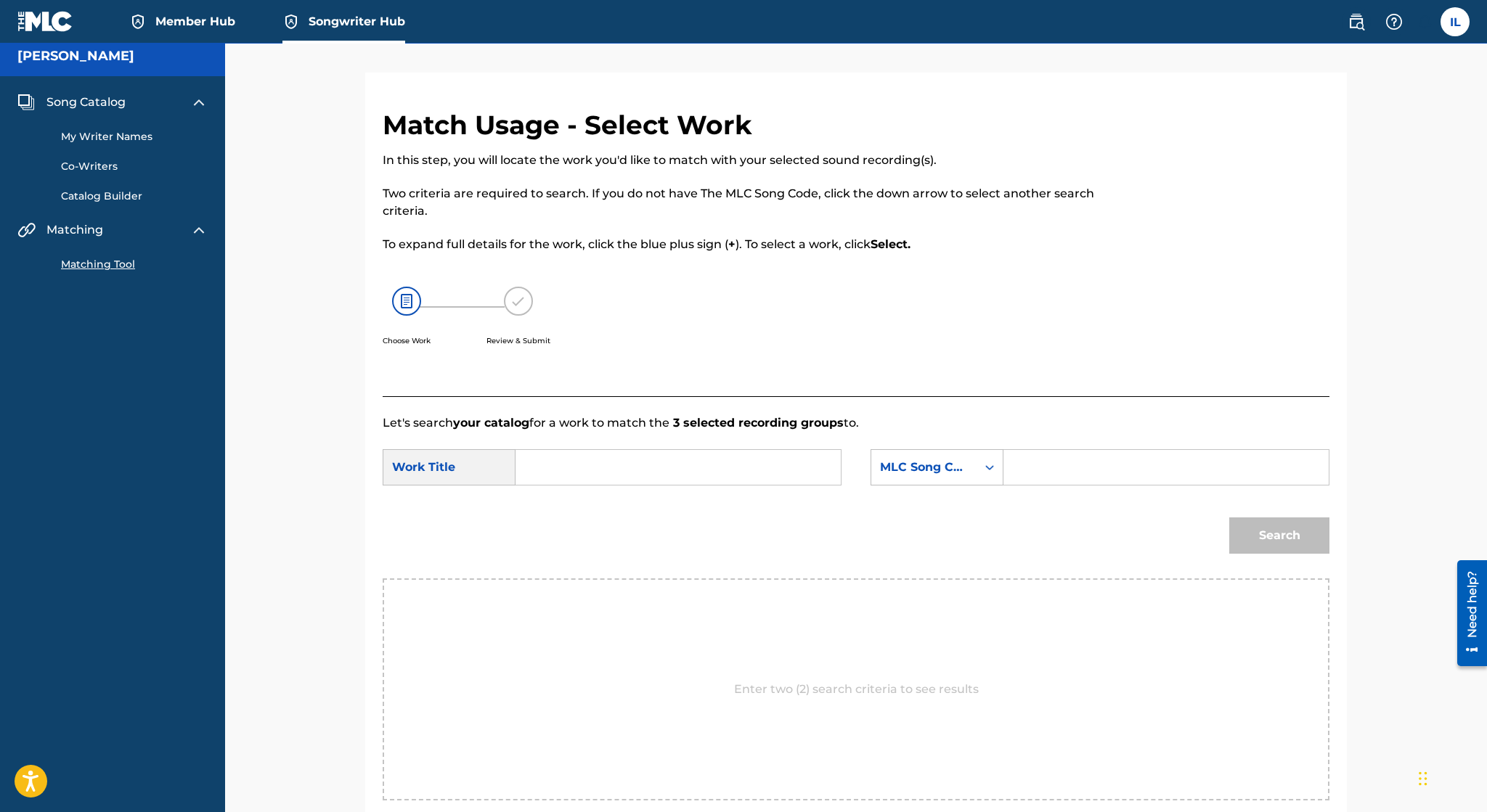
click at [583, 480] on input "Search Form" at bounding box center [678, 467] width 301 height 35
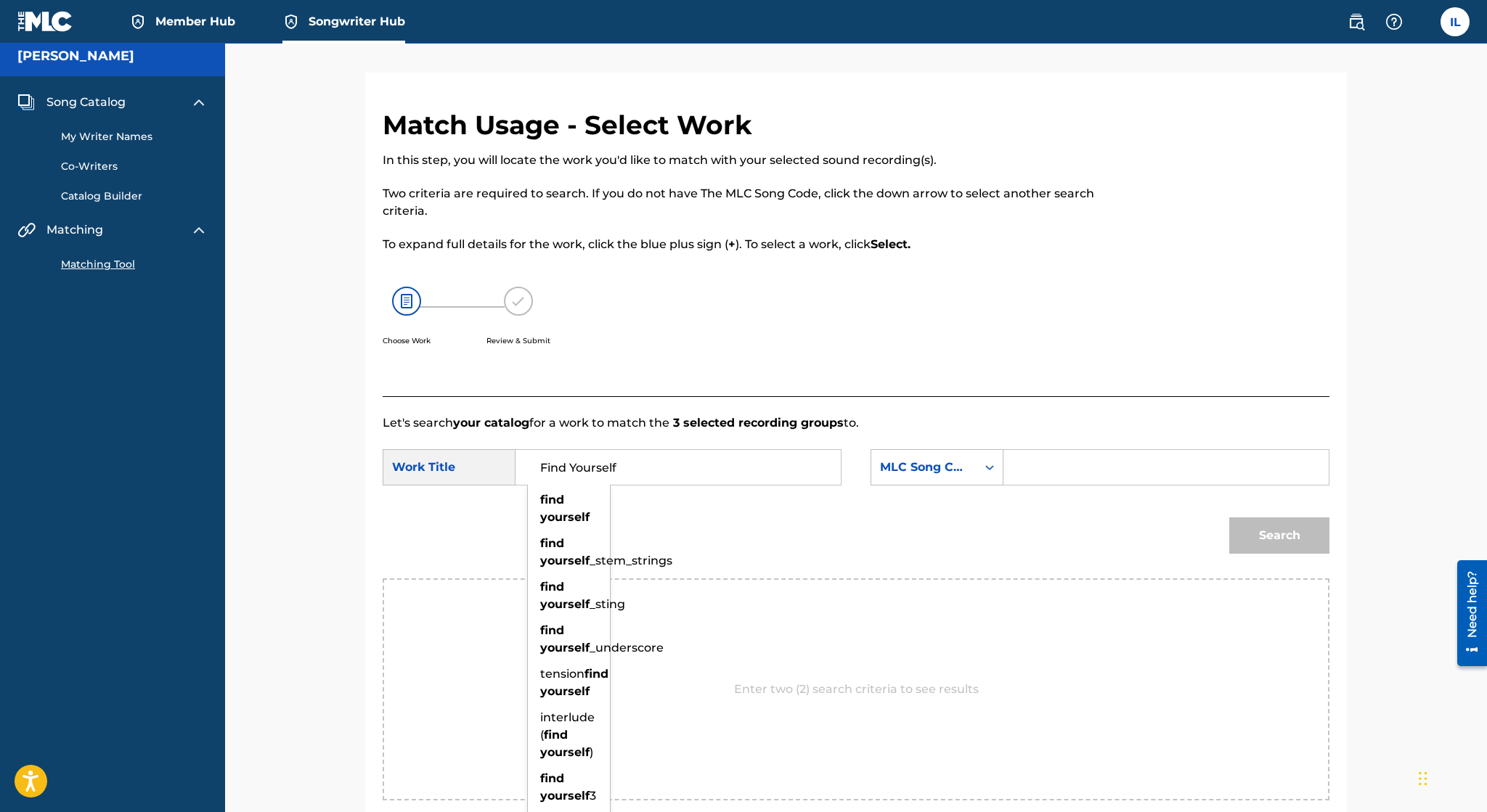
type input "Find Yourself"
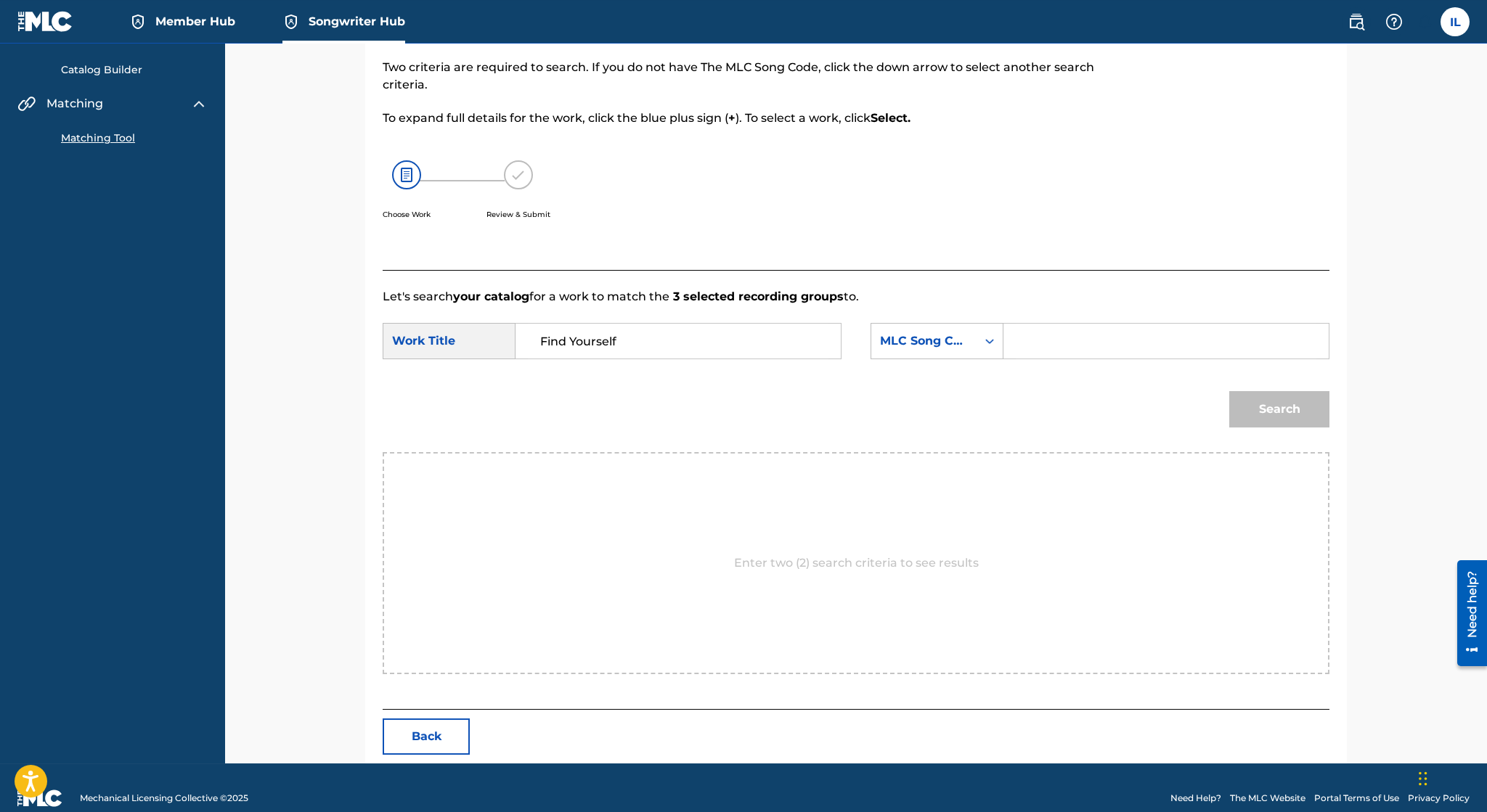
scroll to position [154, 0]
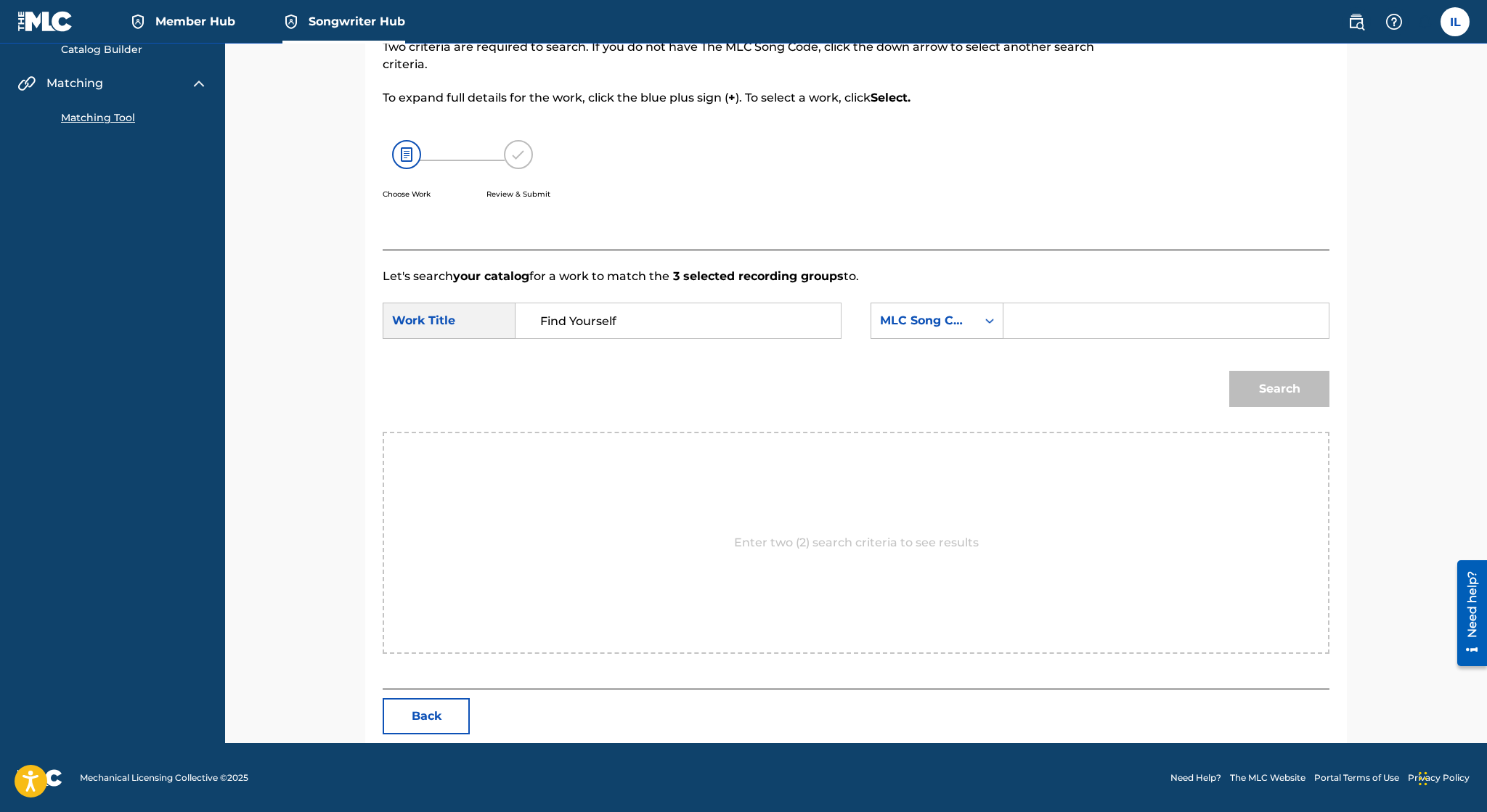
click at [661, 322] on input "Find Yourself" at bounding box center [678, 321] width 301 height 35
click at [715, 481] on div "Enter two (2) search criteria to see results" at bounding box center [856, 543] width 947 height 222
click at [940, 313] on div "MLC Song Code" at bounding box center [923, 320] width 88 height 17
click at [935, 361] on div "Writer Name" at bounding box center [937, 357] width 132 height 37
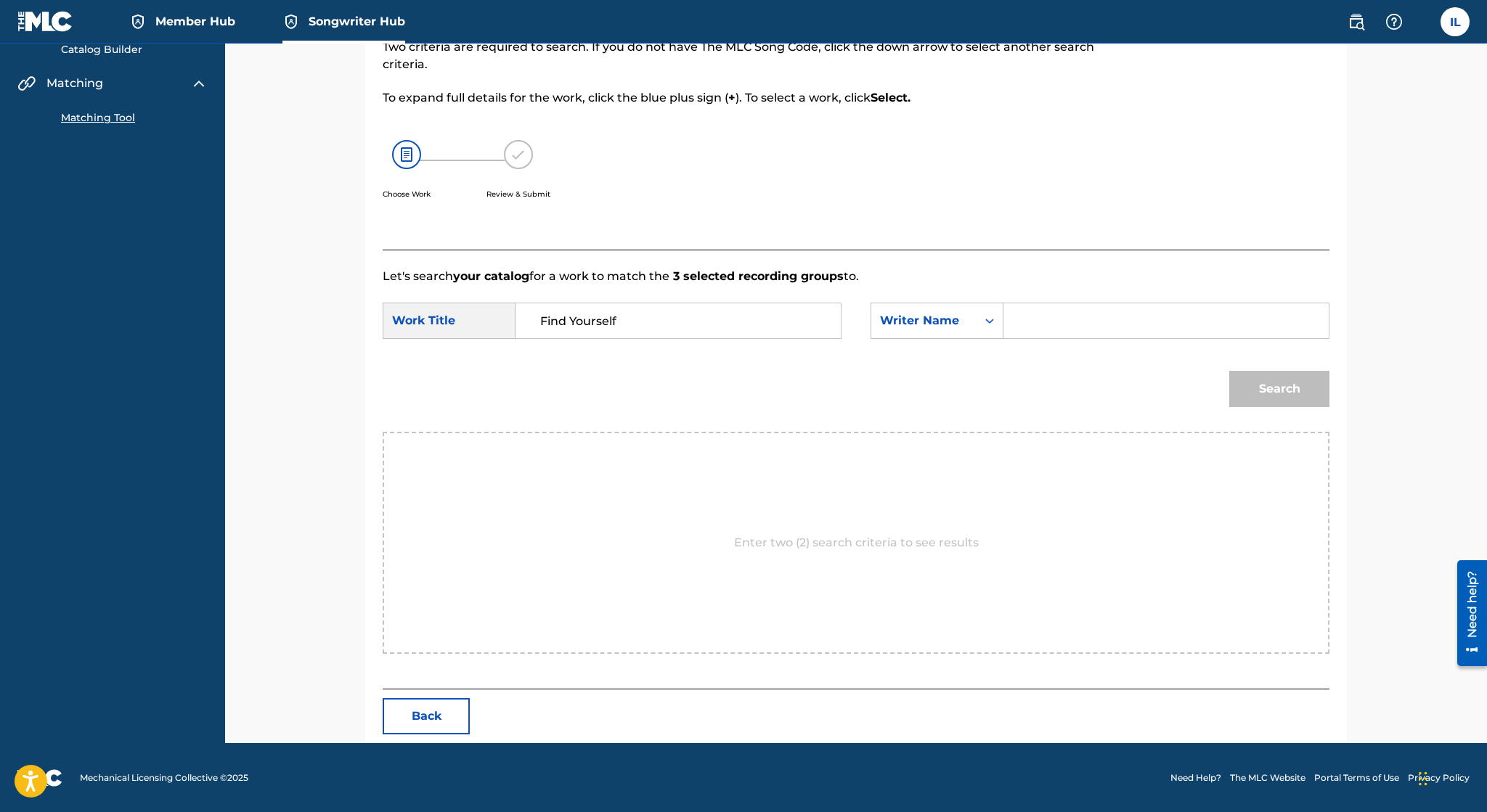
click at [1090, 327] on input "Search Form" at bounding box center [1166, 321] width 301 height 35
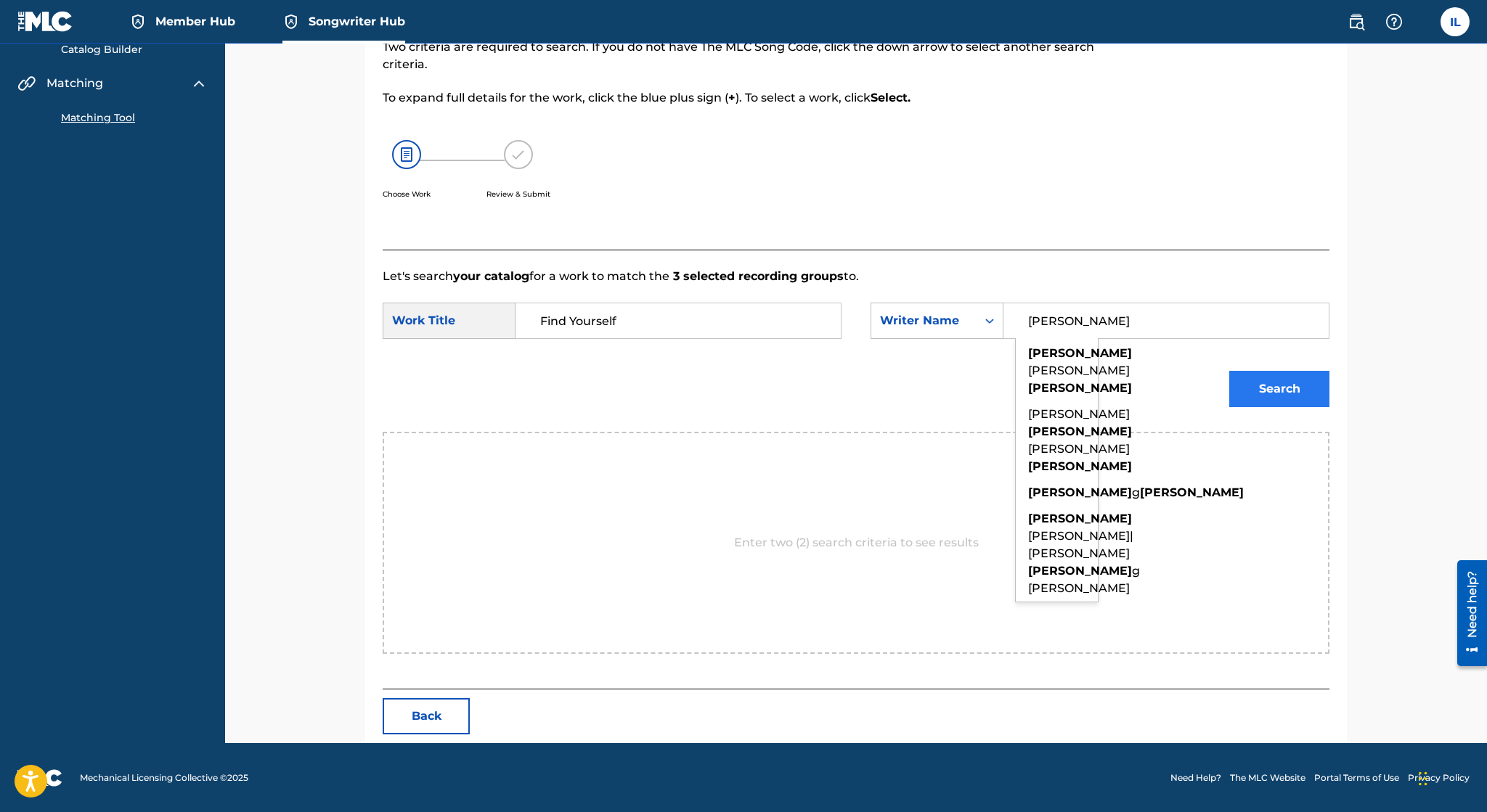
type input "[PERSON_NAME]"
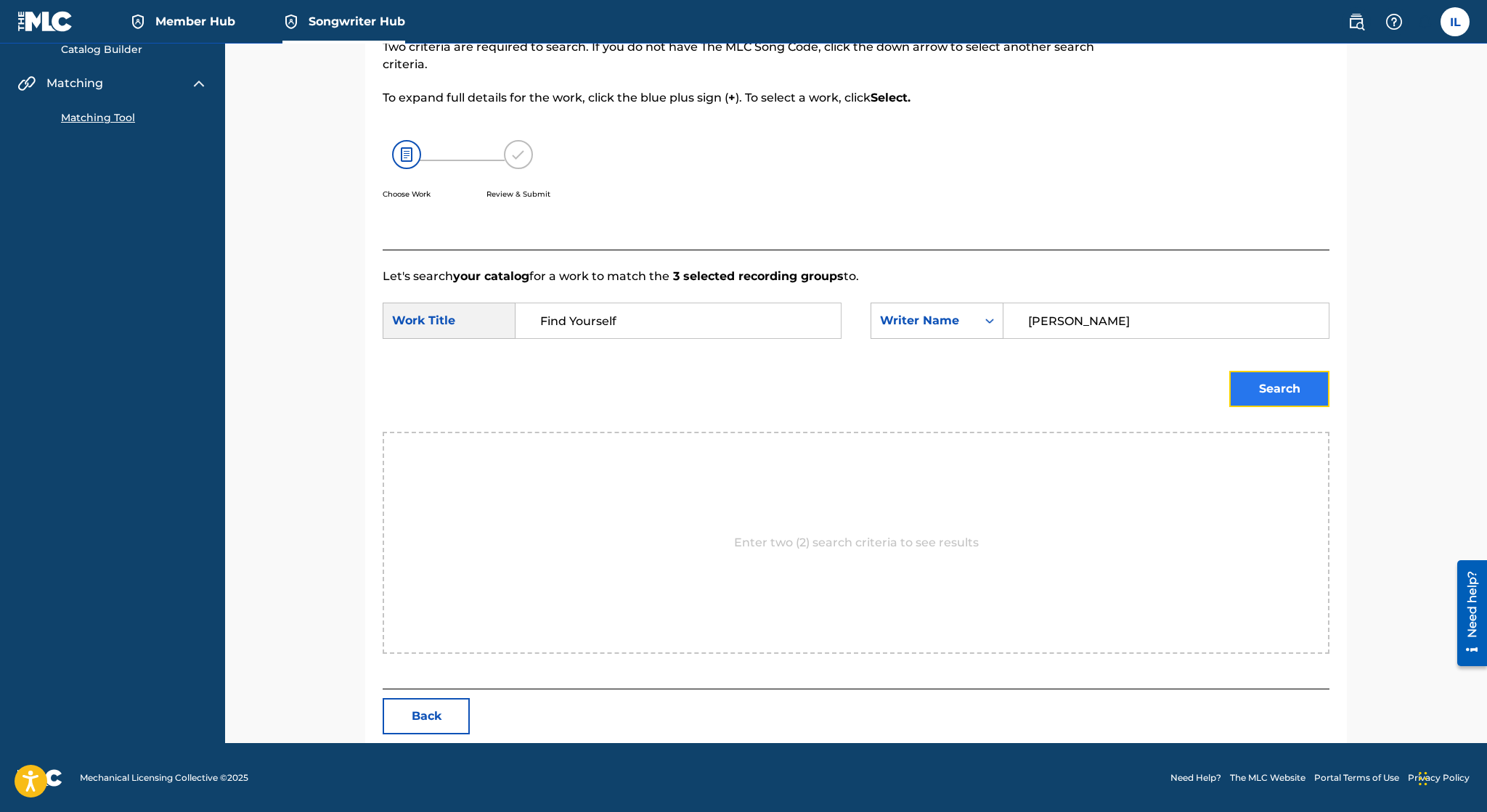
click at [1299, 402] on button "Search" at bounding box center [1279, 389] width 100 height 37
